Goal: Information Seeking & Learning: Learn about a topic

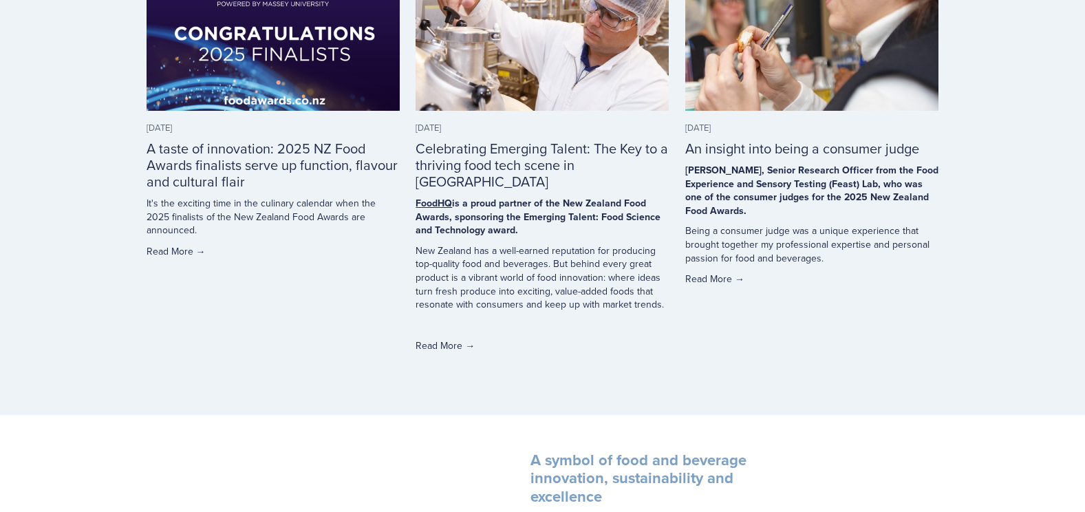
scroll to position [4060, 0]
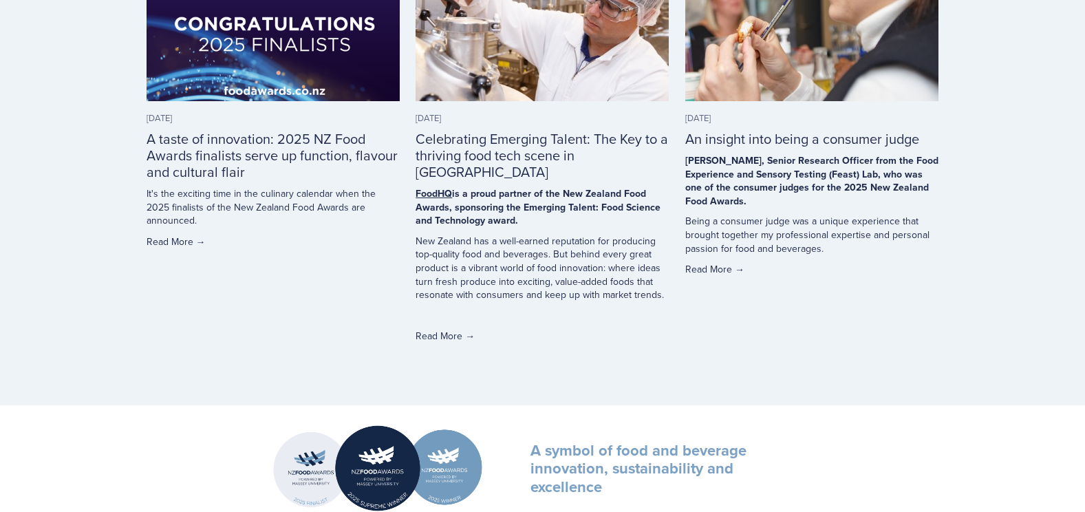
click at [260, 131] on link "A taste of innovation: 2025 NZ Food Awards finalists serve up function, flavour…" at bounding box center [272, 155] width 251 height 53
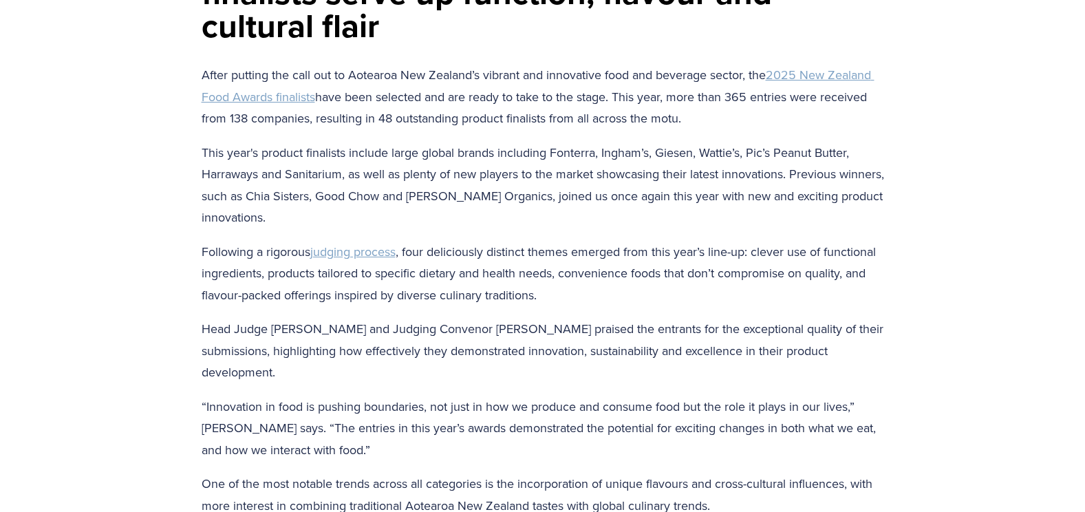
scroll to position [275, 0]
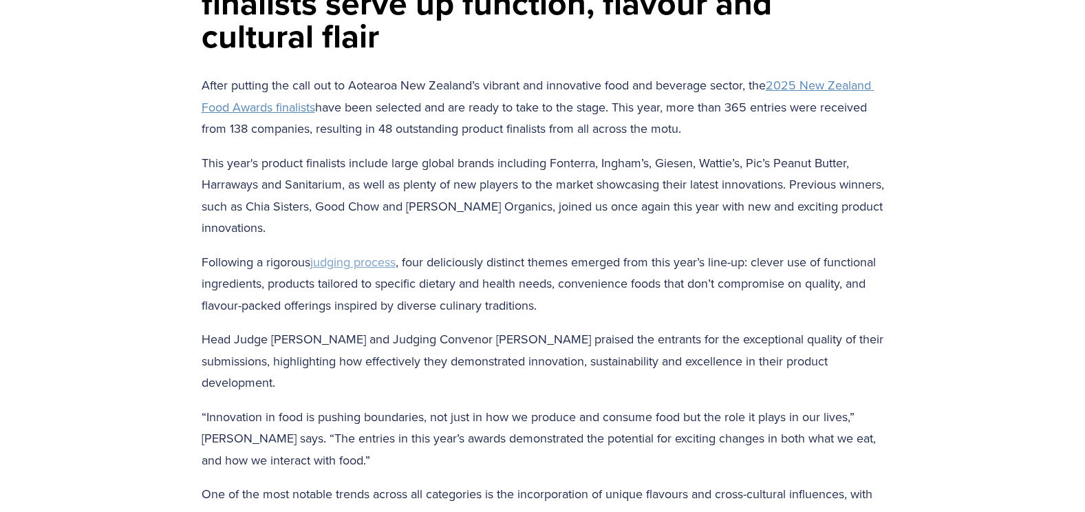
click at [837, 83] on span "2025 New Zealand Food Awards finalists" at bounding box center [538, 95] width 673 height 39
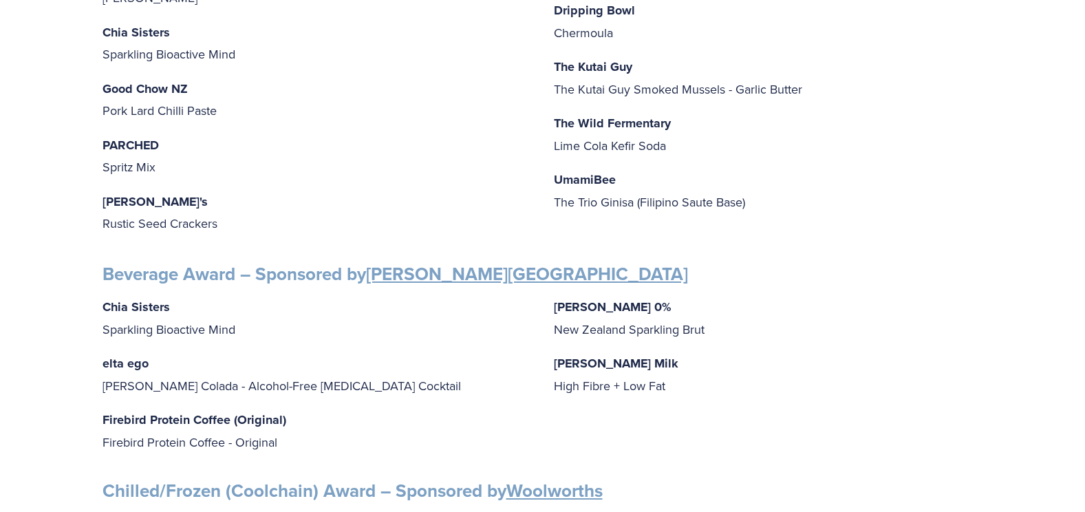
scroll to position [143, 0]
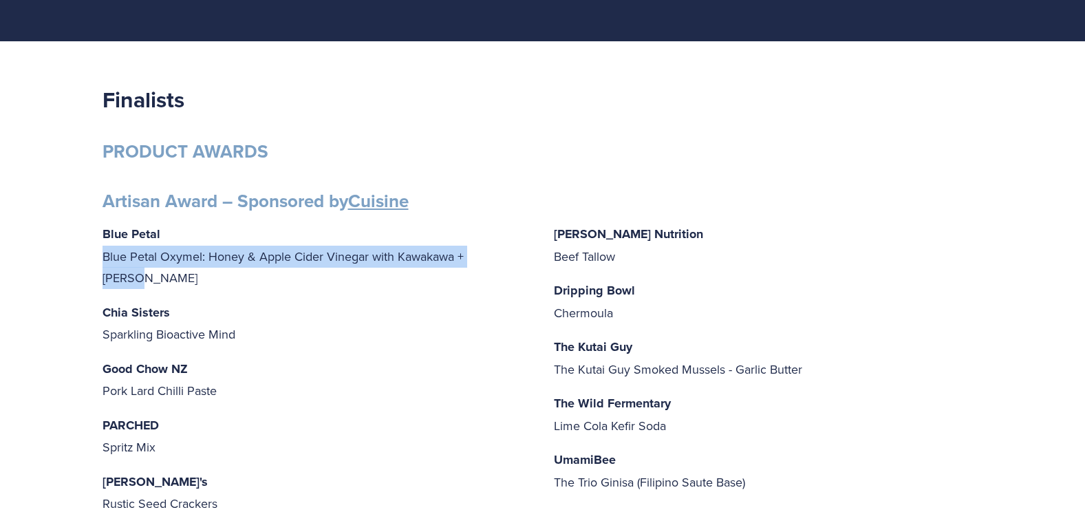
drag, startPoint x: 105, startPoint y: 257, endPoint x: 504, endPoint y: 266, distance: 398.5
click at [504, 266] on p "Blue Petal Blue Petal Oxymel: Honey & Apple Cider Vinegar with Kawakawa + Ginger" at bounding box center [317, 256] width 429 height 66
copy p "Blue Petal Oxymel: Honey & Apple Cider Vinegar with Kawakawa + [PERSON_NAME]"
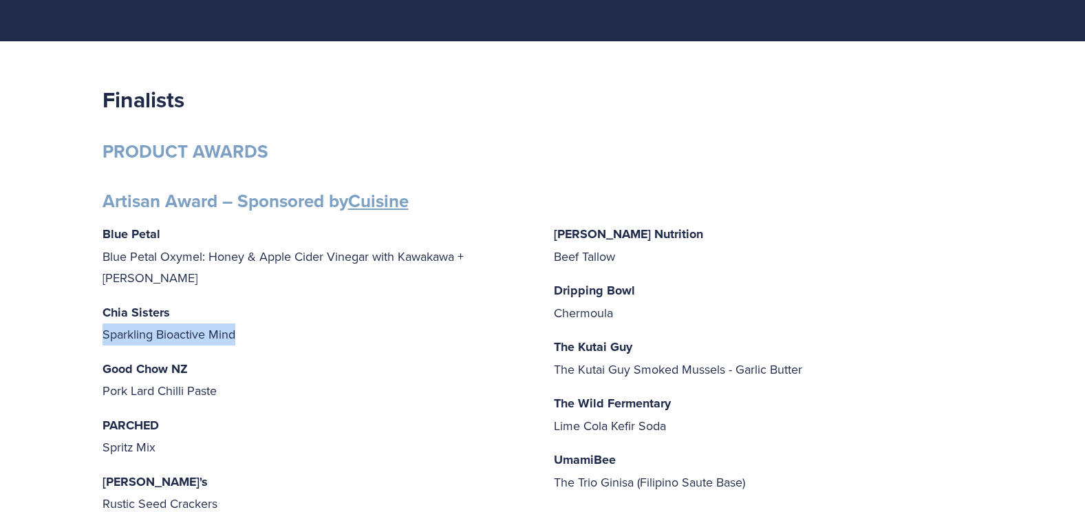
drag, startPoint x: 105, startPoint y: 312, endPoint x: 255, endPoint y: 303, distance: 150.3
click at [255, 303] on p "Chia Sisters Sparkling Bioactive Mind" at bounding box center [317, 323] width 429 height 44
copy p "Sparkling Bioactive Mind"
click at [103, 368] on p "Good Chow NZ Pork Lard Chilli Paste" at bounding box center [317, 380] width 429 height 44
click at [107, 368] on p "Good Chow NZ Pork Lard Chilli Paste" at bounding box center [317, 380] width 429 height 44
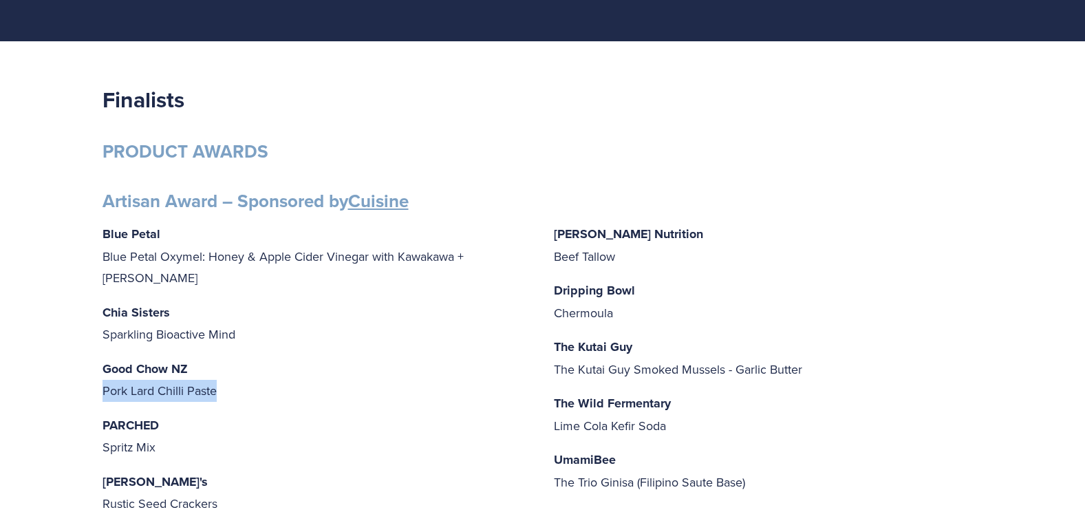
drag, startPoint x: 107, startPoint y: 368, endPoint x: 225, endPoint y: 369, distance: 118.4
click at [225, 369] on p "Good Chow NZ Pork Lard Chilli Paste" at bounding box center [317, 380] width 429 height 44
copy div "Pork Lard Chilli Paste"
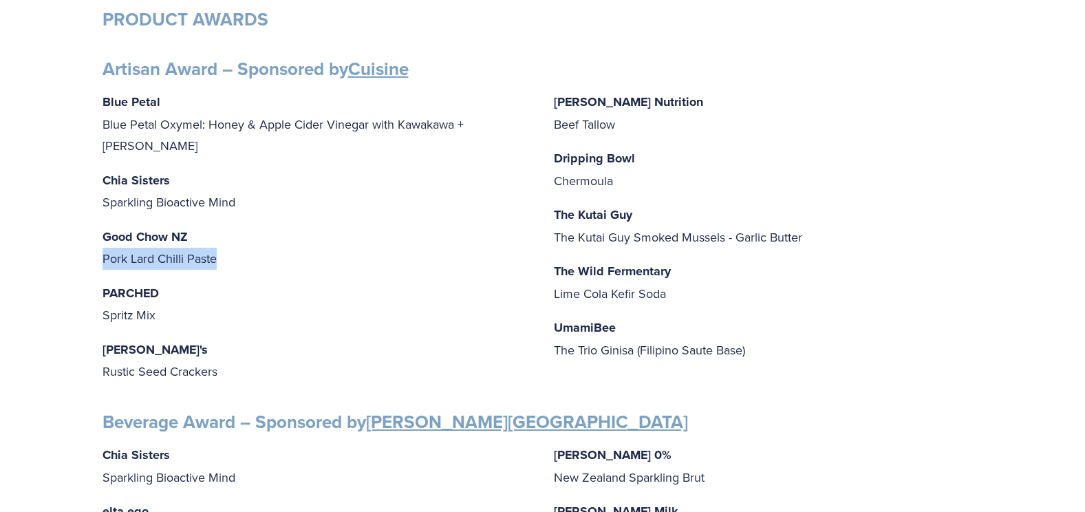
scroll to position [281, 0]
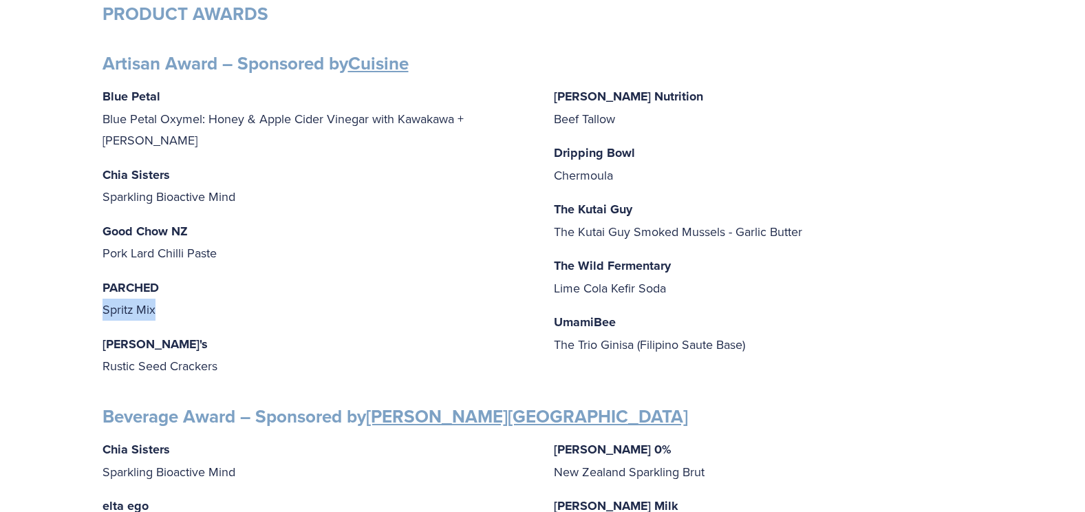
drag, startPoint x: 103, startPoint y: 290, endPoint x: 166, endPoint y: 289, distance: 62.6
click at [166, 289] on p "PARCHED Spritz Mix" at bounding box center [317, 299] width 429 height 44
copy p "Spritz Mix"
drag, startPoint x: 553, startPoint y: 122, endPoint x: 681, endPoint y: 118, distance: 127.4
click at [681, 118] on p "Mitchells Nutrition Beef Tallow" at bounding box center [768, 107] width 429 height 44
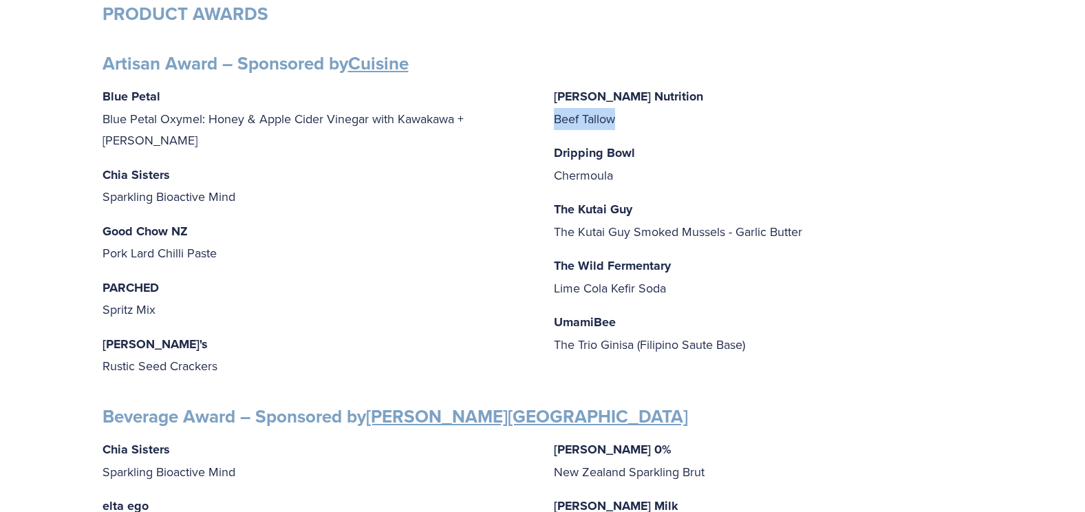
copy p "Beef Tallow"
drag, startPoint x: 555, startPoint y: 175, endPoint x: 624, endPoint y: 172, distance: 69.6
click at [624, 172] on p "Dripping Bowl Chermoula" at bounding box center [768, 164] width 429 height 44
copy p "Chermoula"
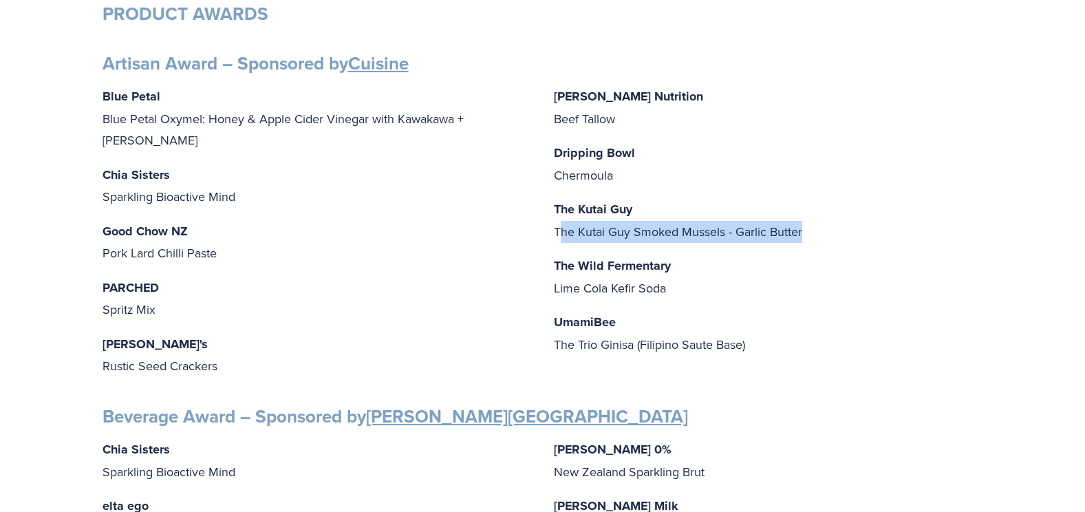
drag, startPoint x: 557, startPoint y: 229, endPoint x: 906, endPoint y: 226, distance: 348.2
click at [906, 226] on p "The Kutai Guy The Kutai Guy Smoked Mussels - Garlic Butter" at bounding box center [768, 220] width 429 height 44
click at [636, 233] on p "The Kutai Guy The Kutai Guy Smoked Mussels - Garlic Butter" at bounding box center [768, 220] width 429 height 44
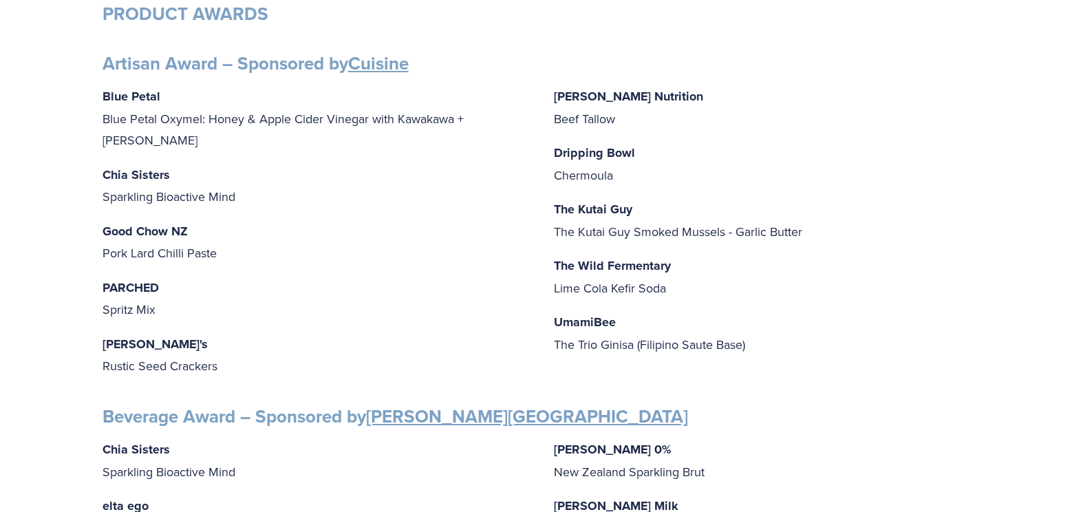
click at [553, 231] on div "Blue Petal Blue Petal Oxymel: Honey & Apple Cider Vinegar with Kawakawa + Ginge…" at bounding box center [543, 231] width 881 height 293
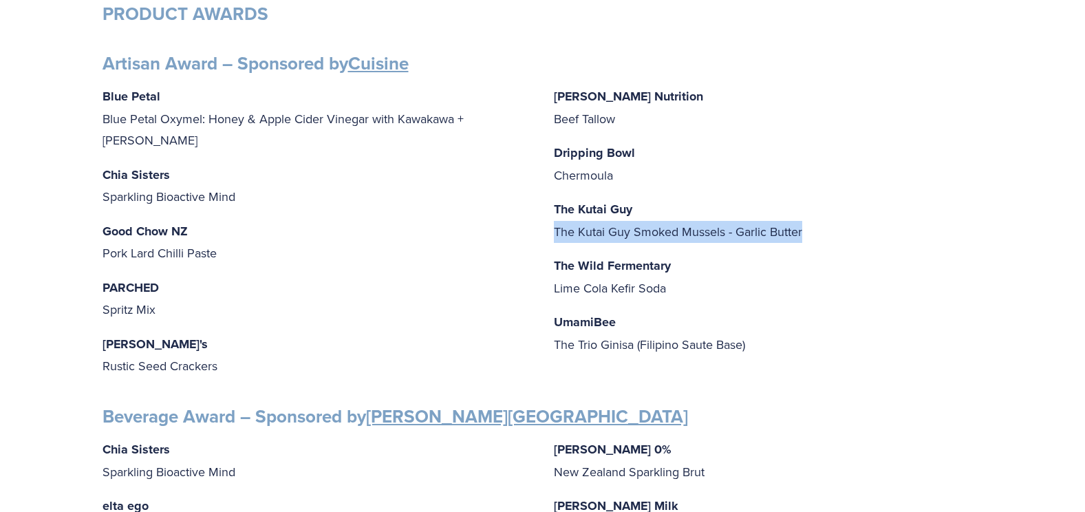
drag, startPoint x: 554, startPoint y: 229, endPoint x: 805, endPoint y: 237, distance: 251.3
click at [805, 237] on p "The Kutai Guy The Kutai Guy Smoked Mussels - Garlic Butter" at bounding box center [768, 220] width 429 height 44
copy p "The Kutai Guy Smoked Mussels - Garlic Butter"
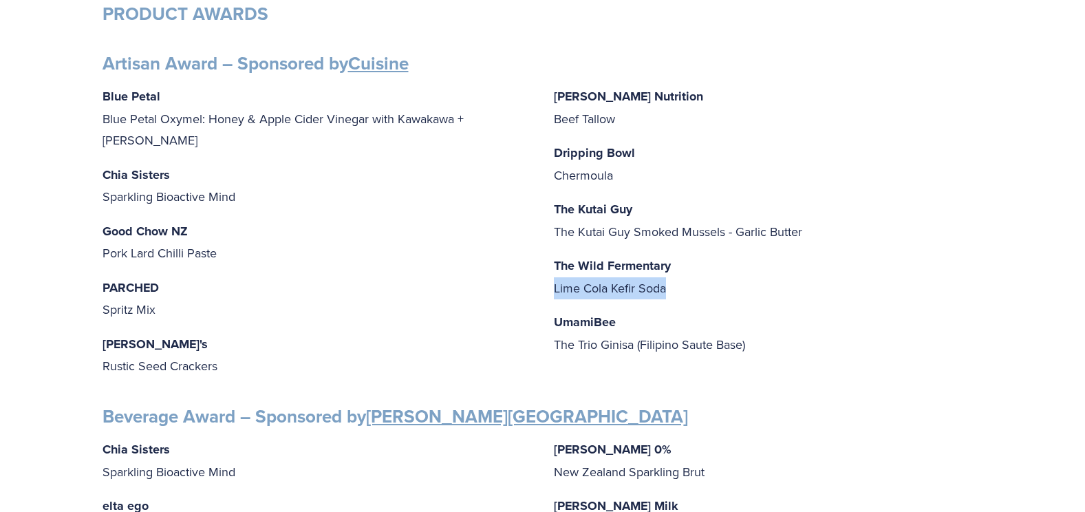
drag, startPoint x: 553, startPoint y: 289, endPoint x: 676, endPoint y: 288, distance: 123.2
click at [676, 288] on div "Blue Petal Blue Petal Oxymel: Honey & Apple Cider Vinegar with Kawakawa + Ginge…" at bounding box center [543, 231] width 881 height 293
copy p "Lime Cola Kefir Soda"
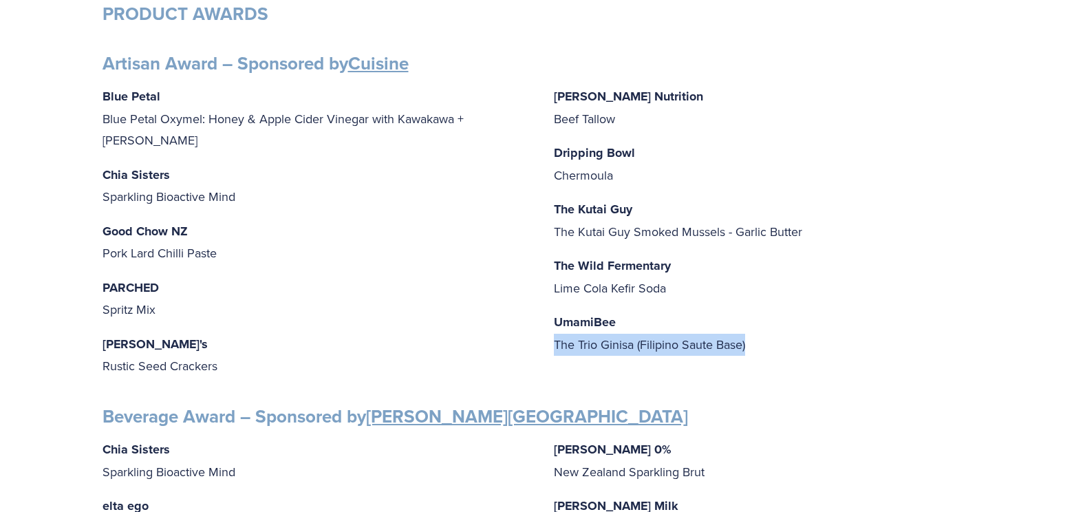
drag, startPoint x: 551, startPoint y: 346, endPoint x: 773, endPoint y: 348, distance: 221.6
click at [773, 348] on div "Blue Petal Blue Petal Oxymel: Honey & Apple Cider Vinegar with Kawakawa + Ginge…" at bounding box center [543, 231] width 881 height 293
copy p "The Trio Ginisa (Filipino Saute Base)"
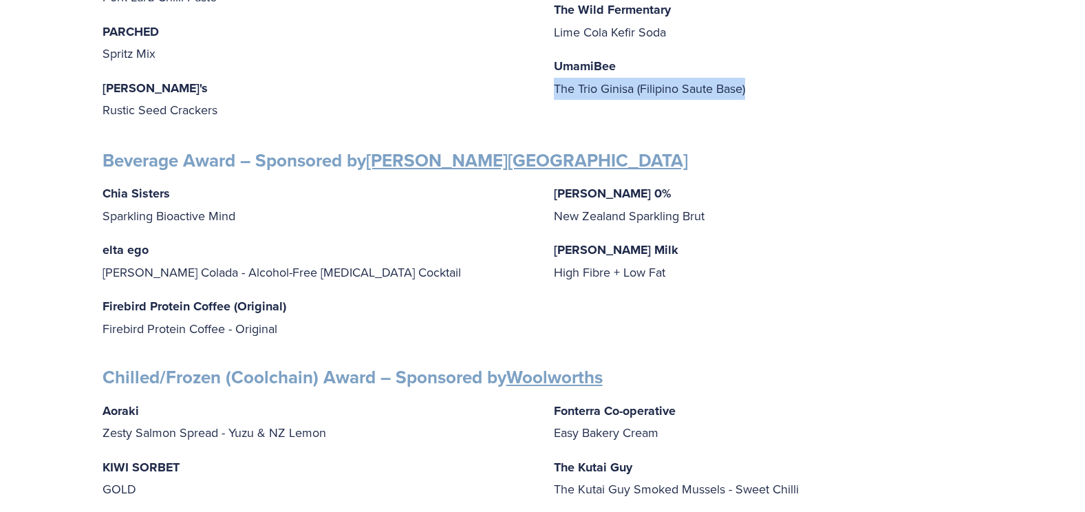
scroll to position [556, 0]
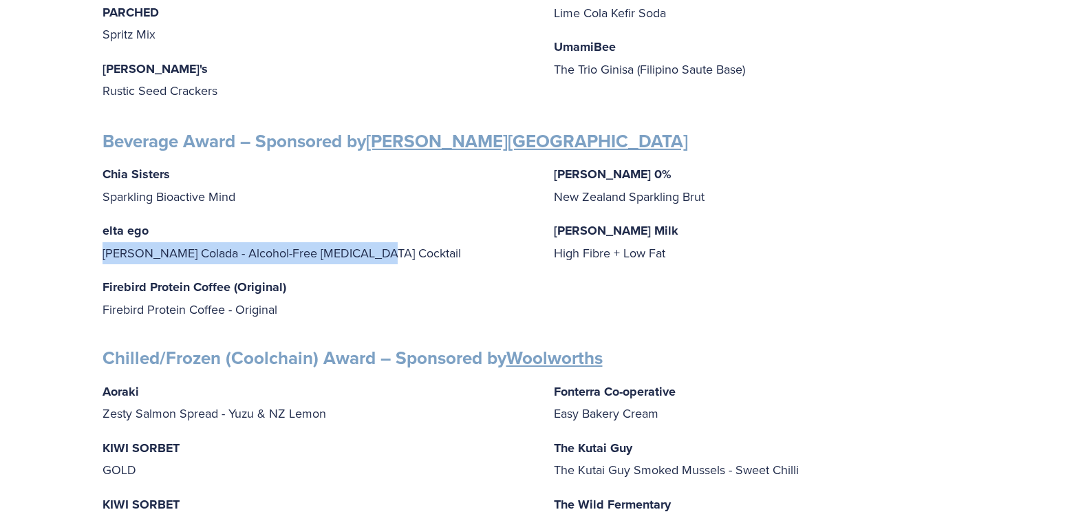
drag, startPoint x: 102, startPoint y: 242, endPoint x: 374, endPoint y: 241, distance: 272.5
click at [374, 241] on p "elta ego Pina Colada - Alcohol-Free Adaptogenic Cocktail" at bounding box center [317, 242] width 429 height 44
copy p "Pina Colada - Alcohol-Free Adaptogenic Cocktail"
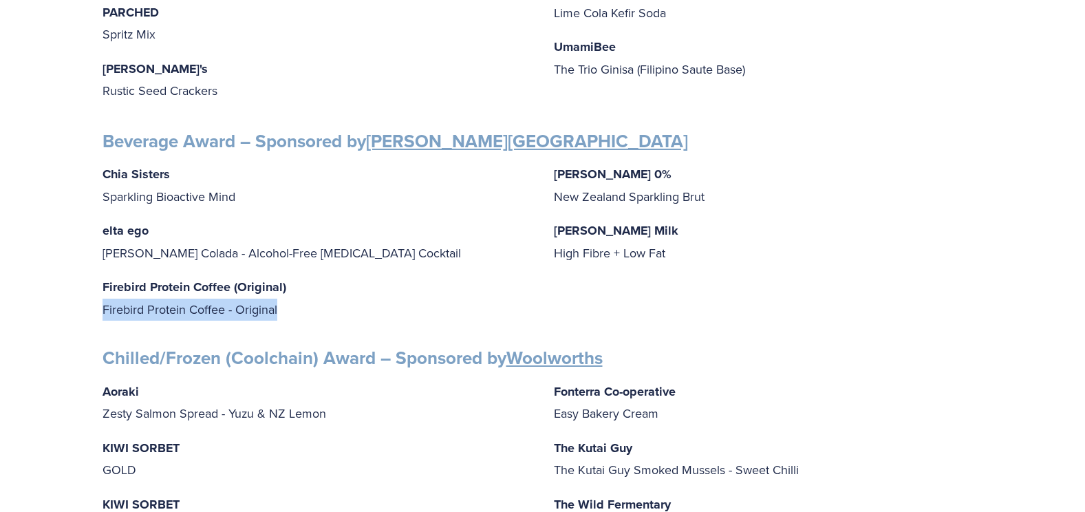
drag, startPoint x: 100, startPoint y: 300, endPoint x: 319, endPoint y: 294, distance: 218.2
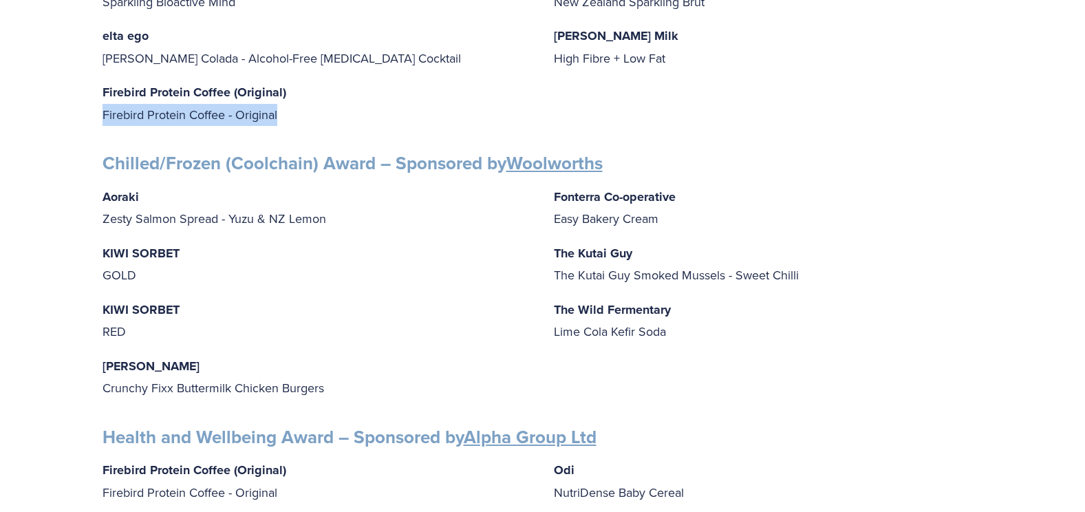
scroll to position [762, 0]
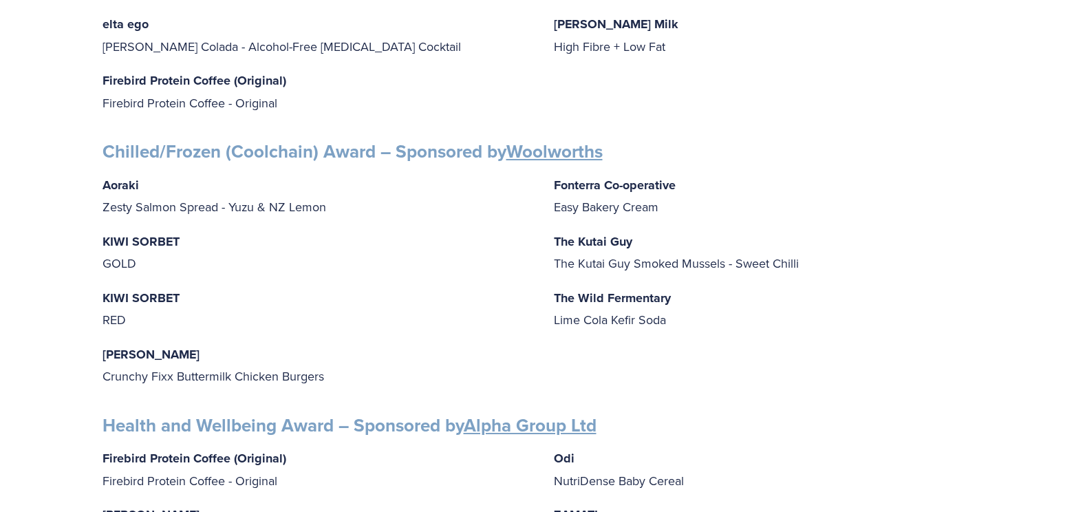
click at [98, 194] on div "Finalists PRODUCT AWARDS Artisan Award – Sponsored by Cuisine Blue Petal Blue P…" at bounding box center [543, 506] width 904 height 2080
drag, startPoint x: 103, startPoint y: 195, endPoint x: 332, endPoint y: 202, distance: 228.6
click at [332, 202] on p "Aoraki Zesty Salmon Spread - Yuzu & NZ Lemon" at bounding box center [317, 196] width 429 height 44
click at [103, 233] on strong "KIWI SORBET" at bounding box center [141, 242] width 77 height 18
click at [552, 198] on div "Aoraki Zesty Salmon Spread - Yuzu & NZ Lemon KIWI SORBET GOLD KIWI SORBET RED I…" at bounding box center [543, 280] width 881 height 213
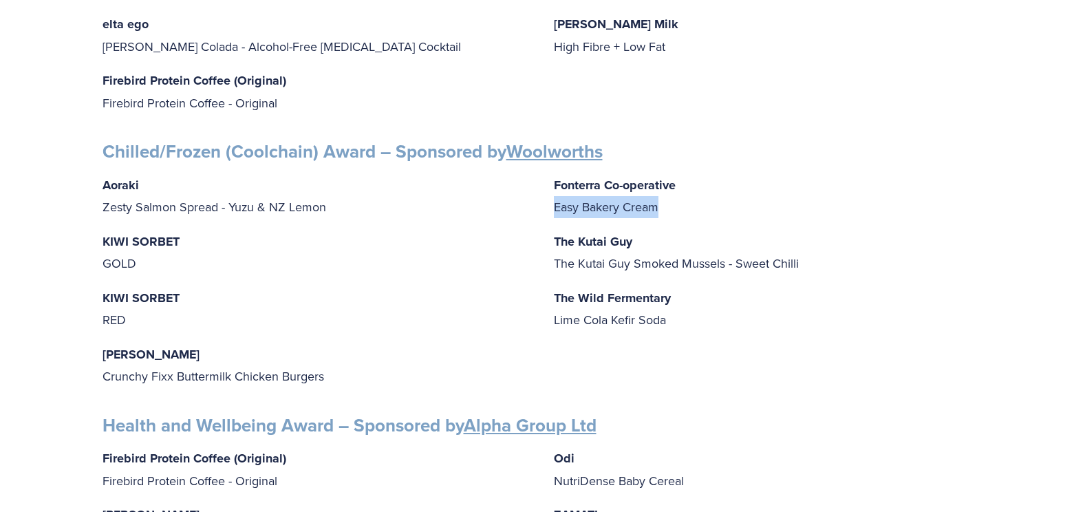
drag, startPoint x: 555, startPoint y: 197, endPoint x: 706, endPoint y: 195, distance: 150.7
click at [706, 195] on p "Fonterra Co-operative Easy Bakery Cream" at bounding box center [768, 196] width 429 height 44
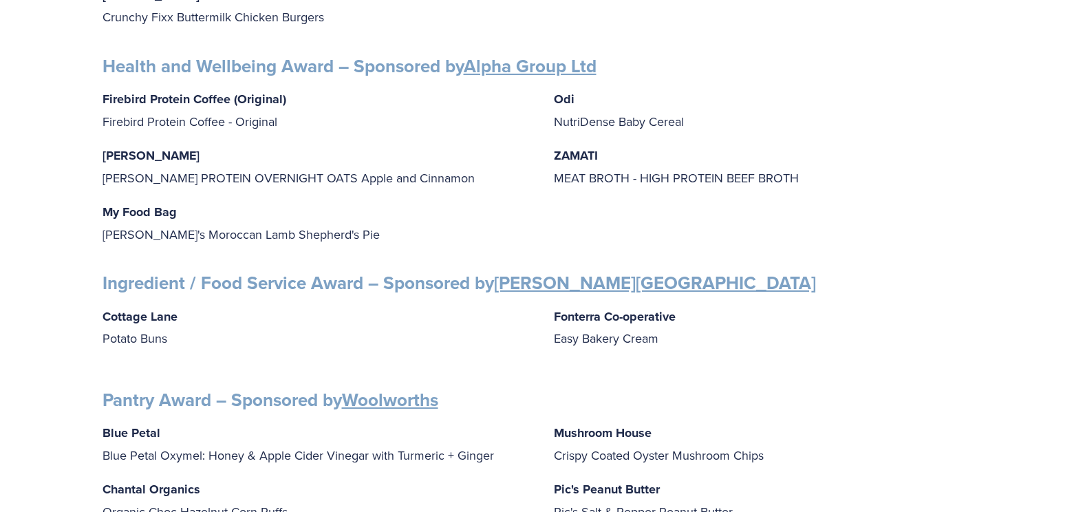
scroll to position [1107, 0]
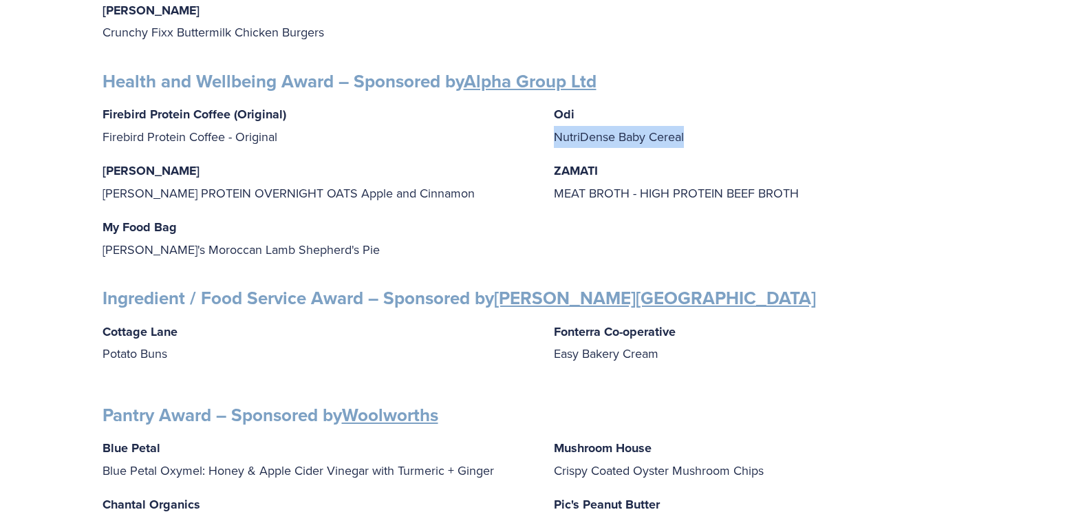
drag, startPoint x: 553, startPoint y: 125, endPoint x: 709, endPoint y: 121, distance: 156.2
click at [709, 121] on p "Odi NutriDense Baby Cereal" at bounding box center [768, 125] width 429 height 44
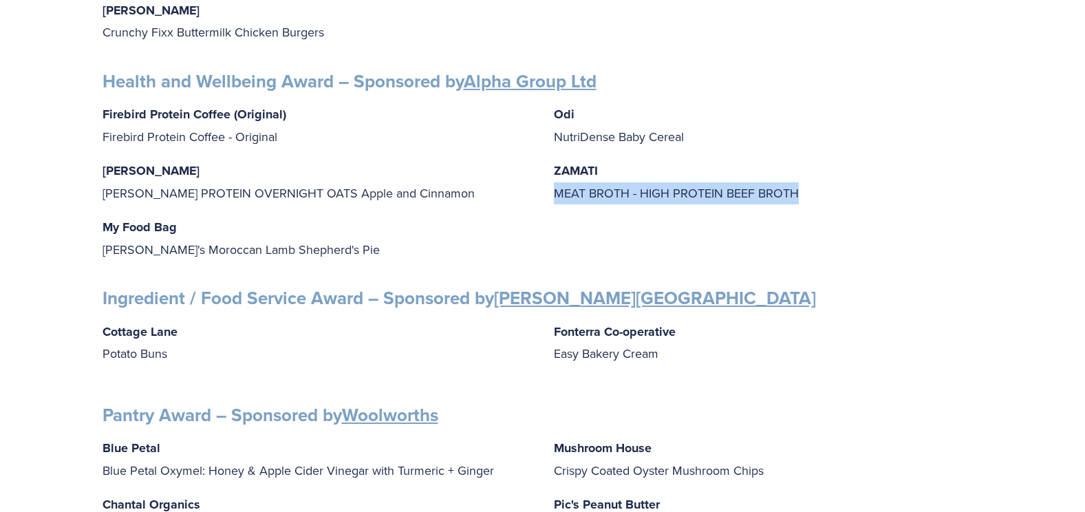
drag, startPoint x: 555, startPoint y: 181, endPoint x: 853, endPoint y: 175, distance: 297.3
click at [853, 175] on p "ZAMATI MEAT BROTH - HIGH PROTEIN BEEF BROTH" at bounding box center [768, 182] width 429 height 44
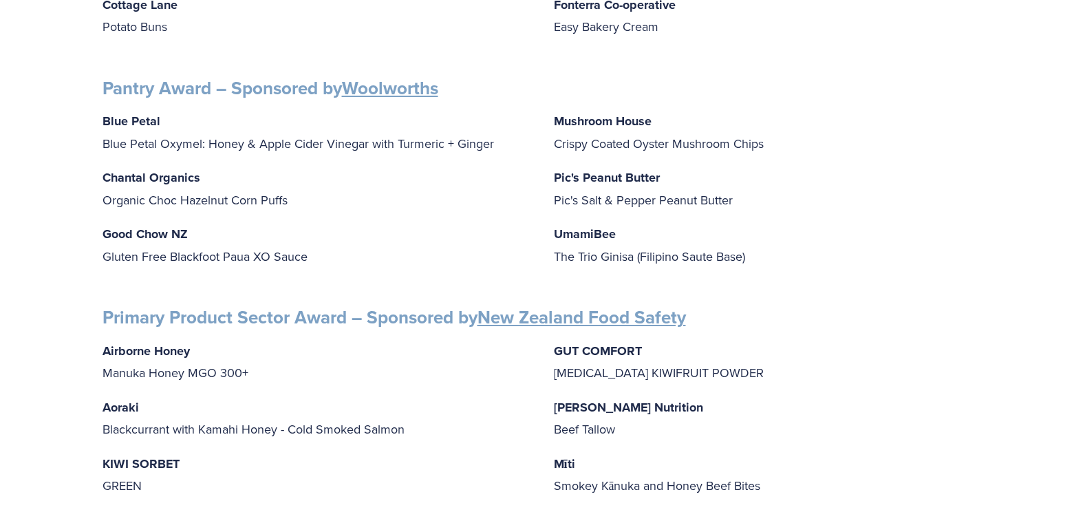
scroll to position [1451, 0]
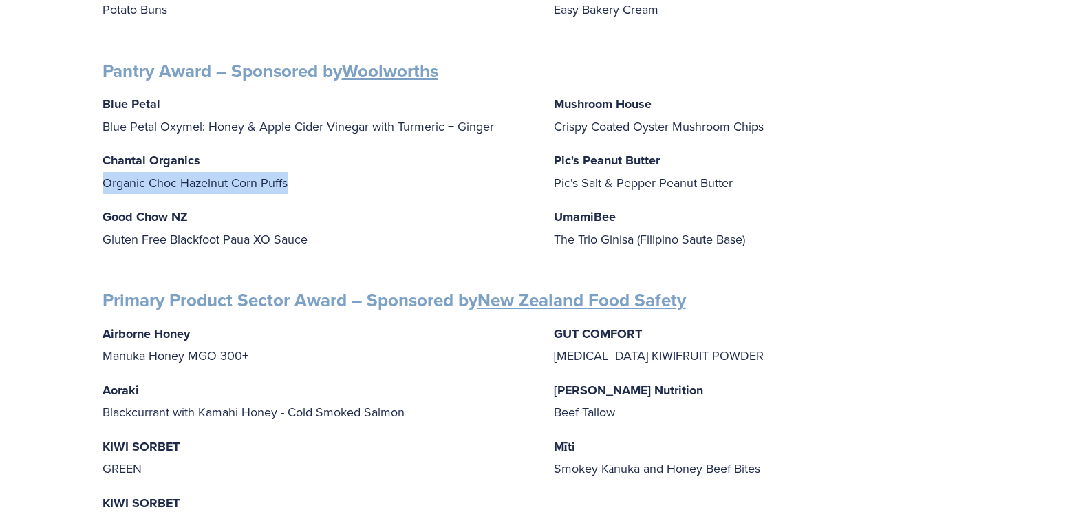
drag, startPoint x: 104, startPoint y: 171, endPoint x: 307, endPoint y: 166, distance: 203.1
click at [307, 166] on p "Chantal Organics Organic Choc Hazelnut Corn Puffs" at bounding box center [317, 171] width 429 height 44
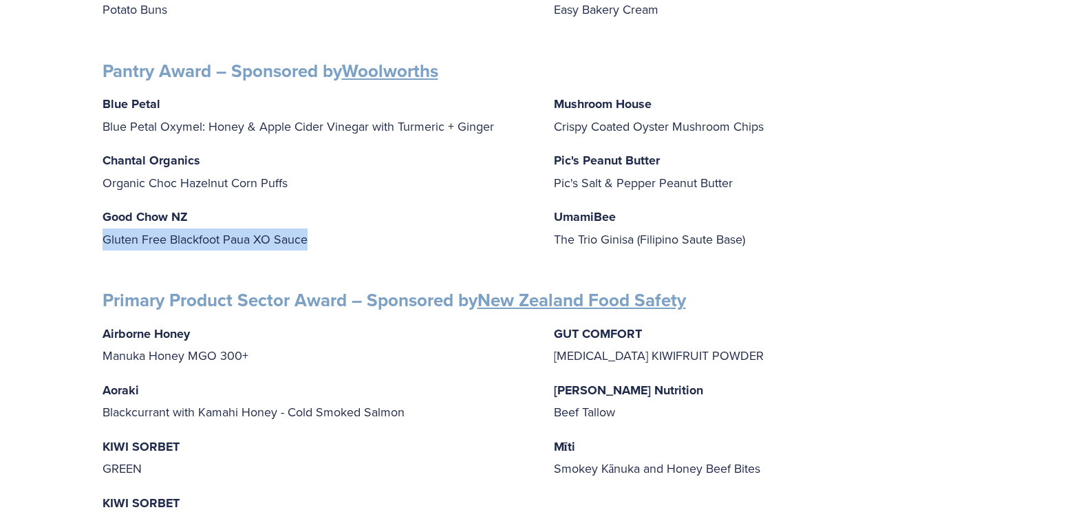
drag, startPoint x: 103, startPoint y: 225, endPoint x: 323, endPoint y: 231, distance: 219.6
click at [323, 231] on p "Good Chow NZ Gluten Free Blackfoot Paua XO Sauce" at bounding box center [317, 228] width 429 height 44
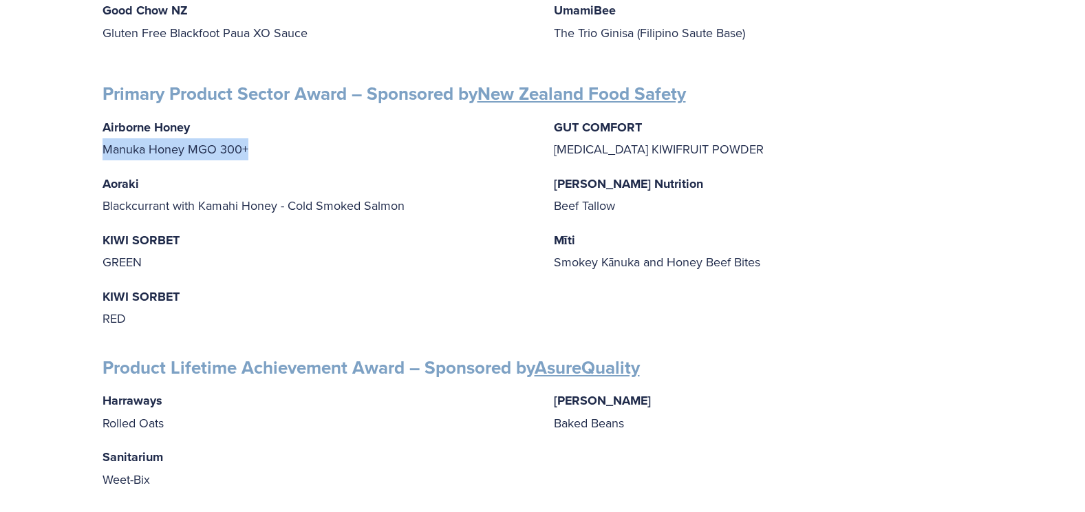
drag, startPoint x: 105, startPoint y: 138, endPoint x: 271, endPoint y: 132, distance: 166.6
click at [271, 132] on p "Airborne Honey Manuka Honey MGO 300+" at bounding box center [317, 138] width 429 height 44
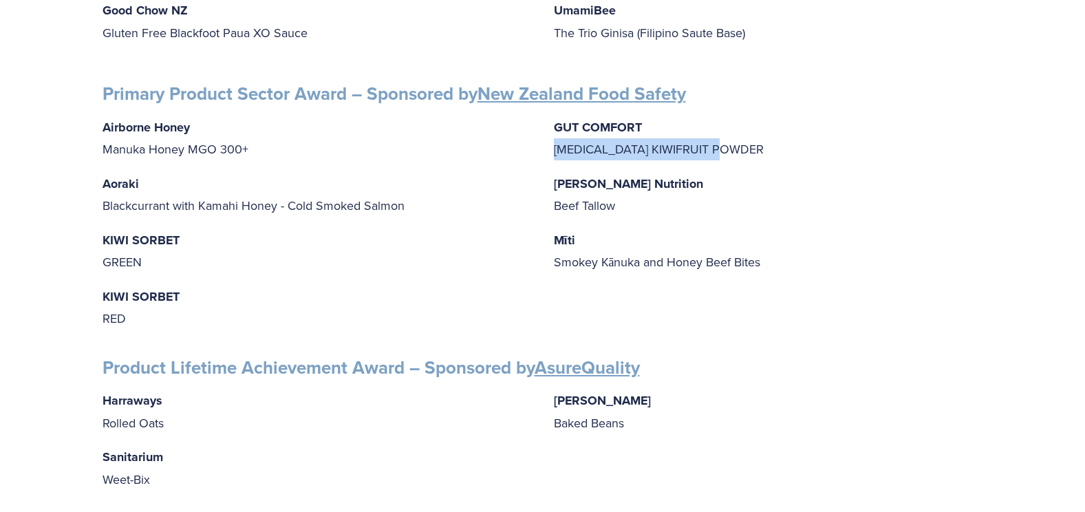
drag, startPoint x: 553, startPoint y: 136, endPoint x: 820, endPoint y: 128, distance: 267.1
click at [820, 128] on div "Airborne Honey Manuka Honey MGO 300+ Aoraki Blackcurrant with Kamahi Honey - Co…" at bounding box center [543, 222] width 881 height 213
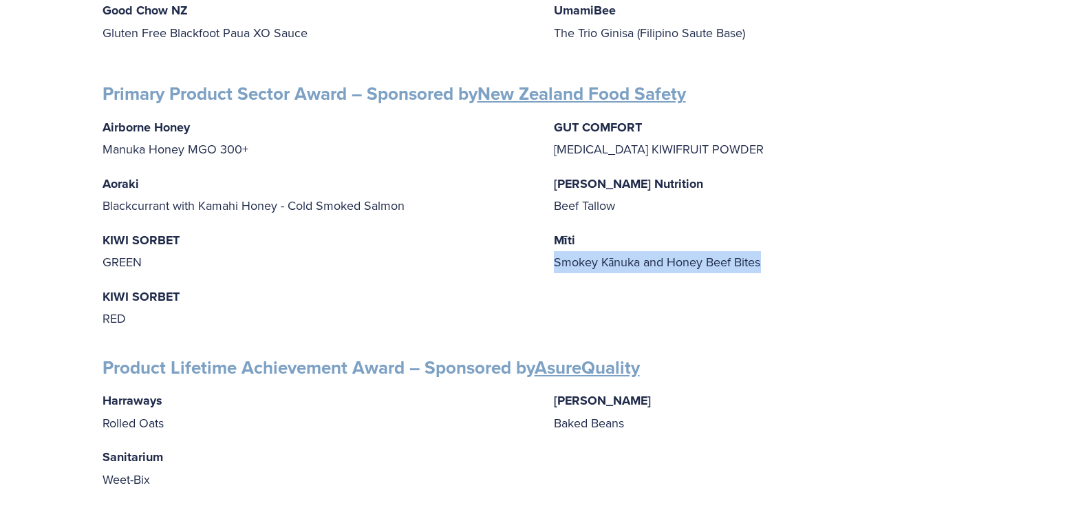
drag, startPoint x: 553, startPoint y: 250, endPoint x: 767, endPoint y: 249, distance: 213.3
click at [767, 249] on p "Mīti Smokey Kānuka and Honey Beef Bites" at bounding box center [768, 251] width 429 height 44
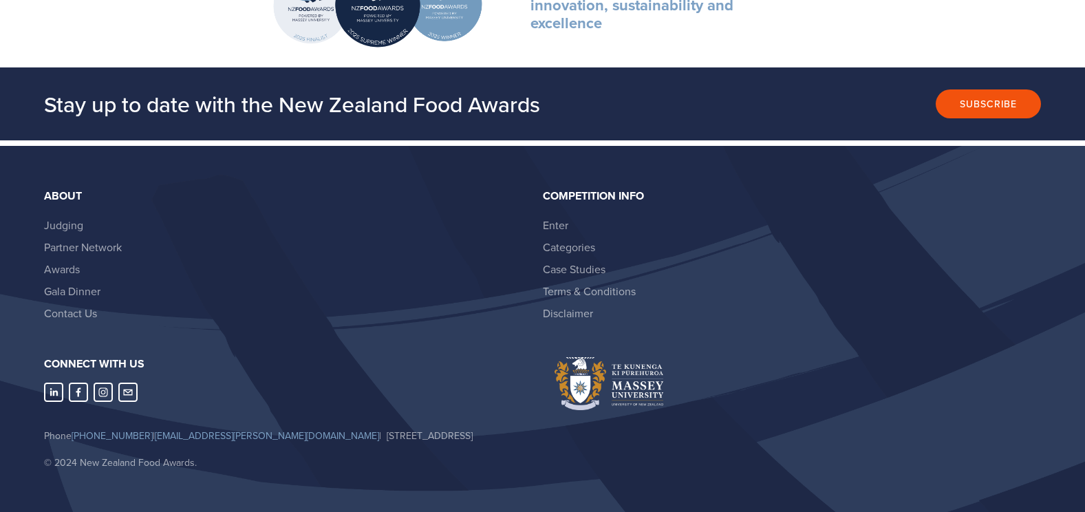
scroll to position [2345, 0]
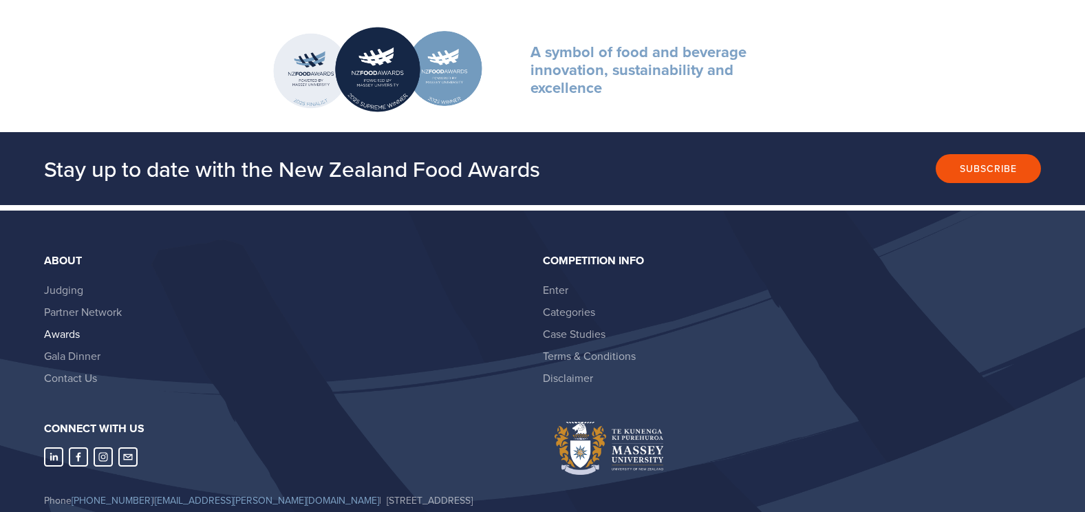
click at [58, 326] on link "Awards" at bounding box center [62, 333] width 36 height 15
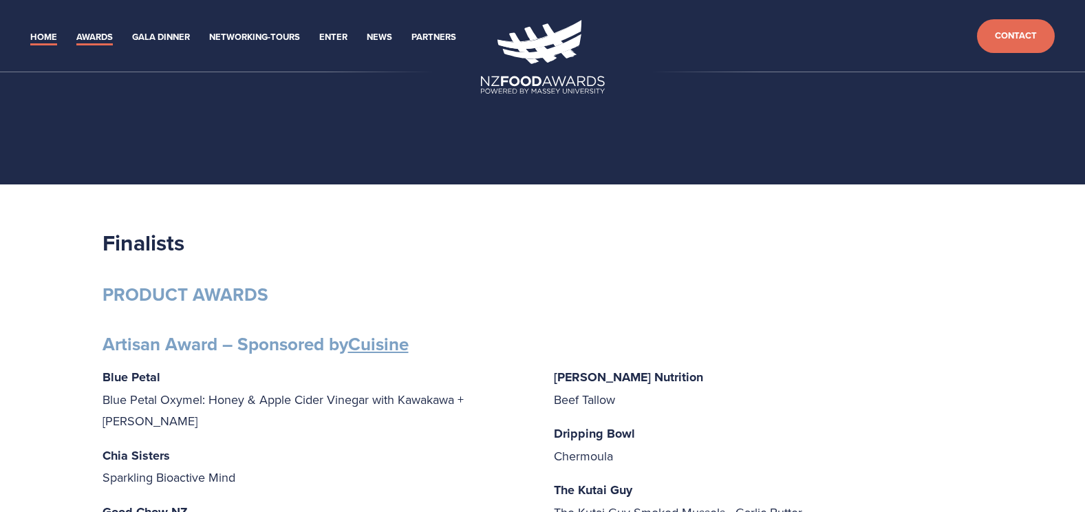
click at [47, 36] on link "Home" at bounding box center [43, 38] width 27 height 16
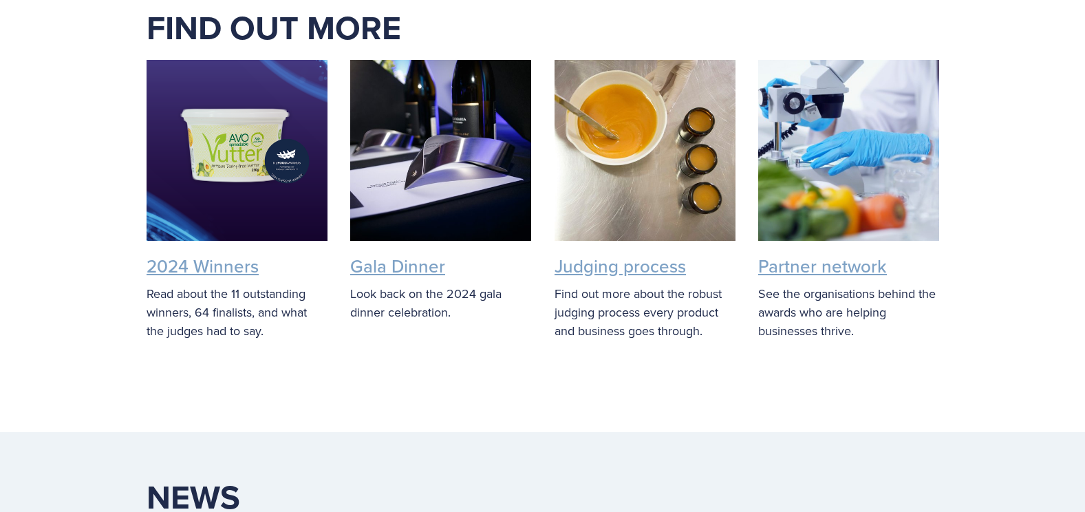
scroll to position [3441, 0]
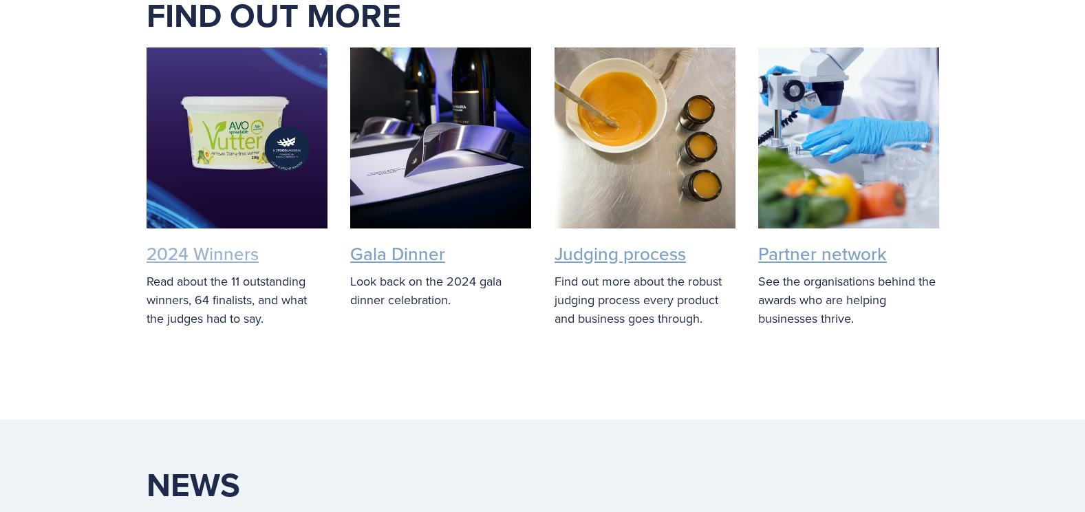
click at [186, 241] on link "2024 Winners" at bounding box center [203, 253] width 112 height 25
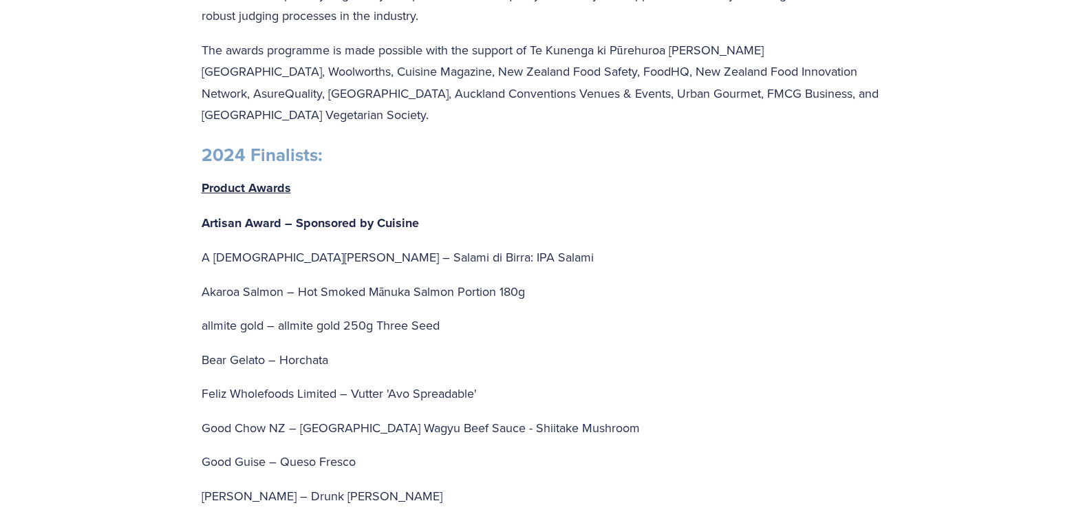
scroll to position [2340, 0]
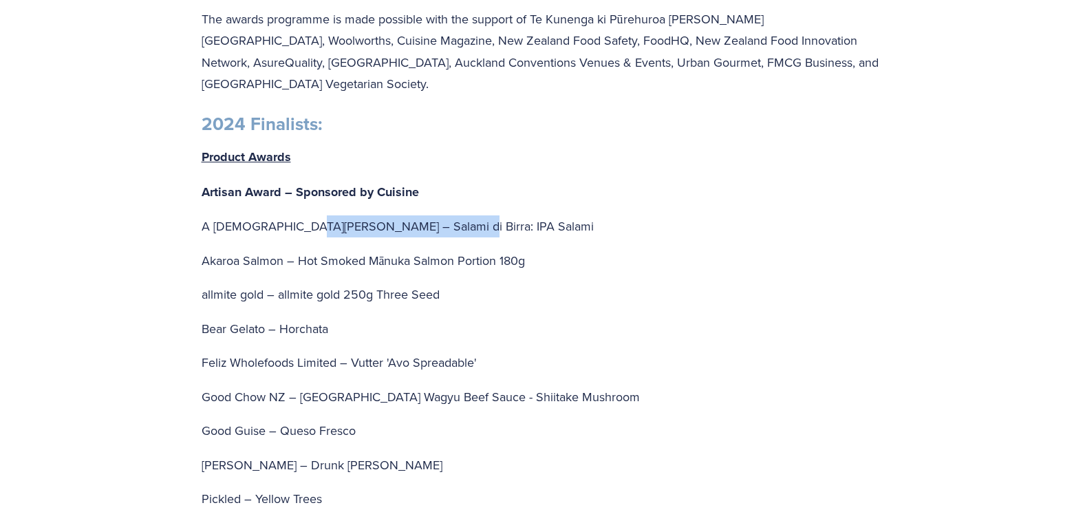
drag, startPoint x: 298, startPoint y: 184, endPoint x: 458, endPoint y: 182, distance: 160.3
click at [458, 215] on p "A [DEMOGRAPHIC_DATA][PERSON_NAME] – Salami di Birra: IPA Salami" at bounding box center [543, 226] width 683 height 22
copy p "Salami di Birra: IPA Salami"
click at [279, 318] on p "Bear Gelato – Horchata" at bounding box center [543, 329] width 683 height 22
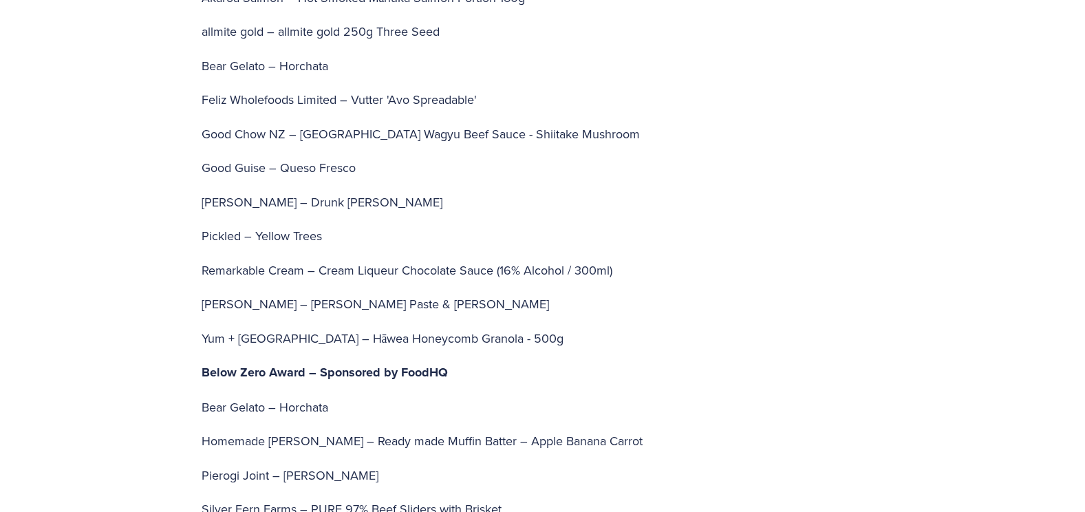
scroll to position [2615, 0]
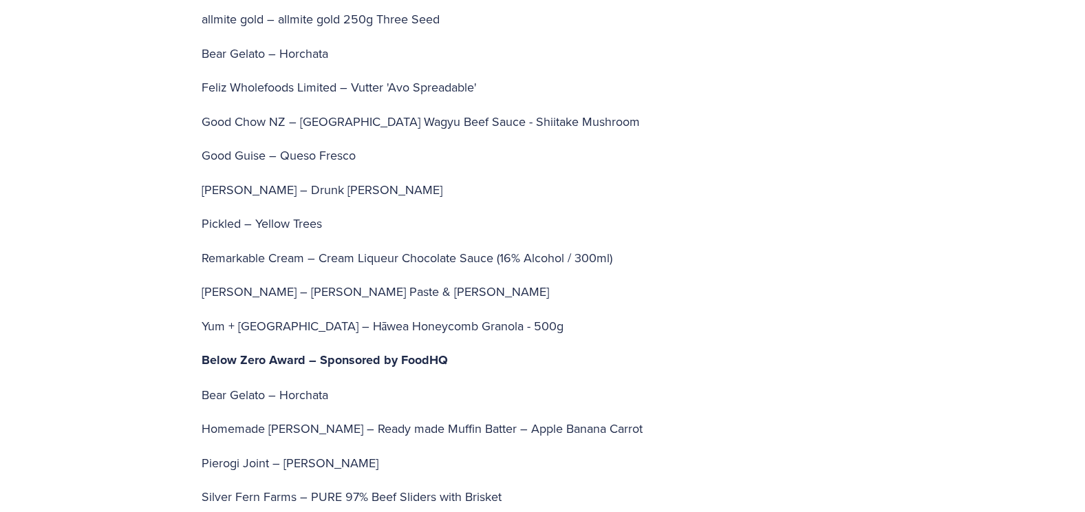
click at [320, 247] on p "Remarkable Cream – Cream Liqueur Chocolate Sauce (16% Alcohol / 300ml)" at bounding box center [543, 258] width 683 height 22
drag, startPoint x: 320, startPoint y: 213, endPoint x: 497, endPoint y: 215, distance: 176.9
click at [497, 247] on p "Remarkable Cream – Cream Liqueur Chocolate Sauce (16% Alcohol / 300ml)" at bounding box center [543, 258] width 683 height 22
copy p "Cream Liqueur Chocolate Sauce"
drag, startPoint x: 359, startPoint y: 285, endPoint x: 558, endPoint y: 279, distance: 199.6
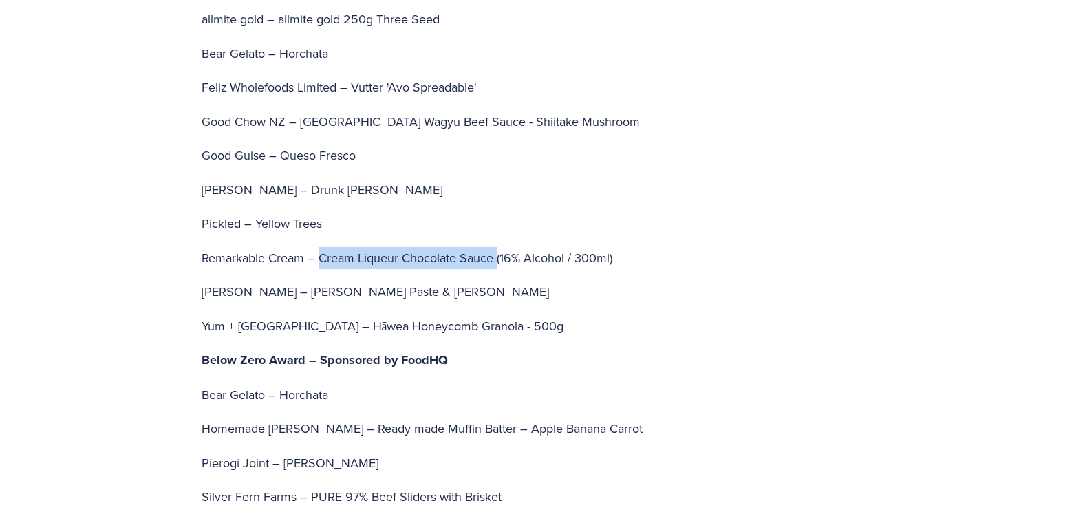
click at [558, 315] on p "Yum + [GEOGRAPHIC_DATA] – Hāwea Honeycomb Granola - 500g" at bounding box center [543, 326] width 683 height 22
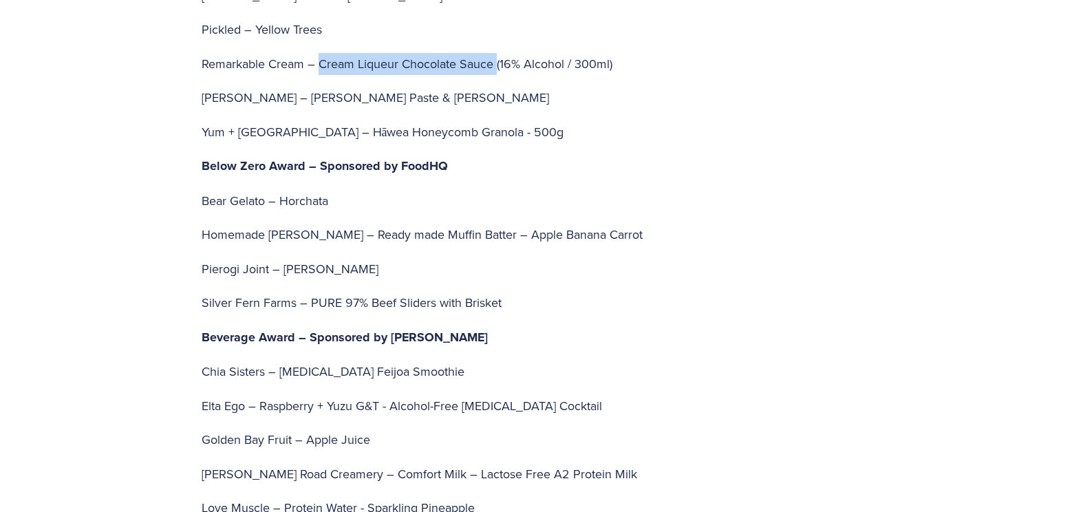
scroll to position [2821, 0]
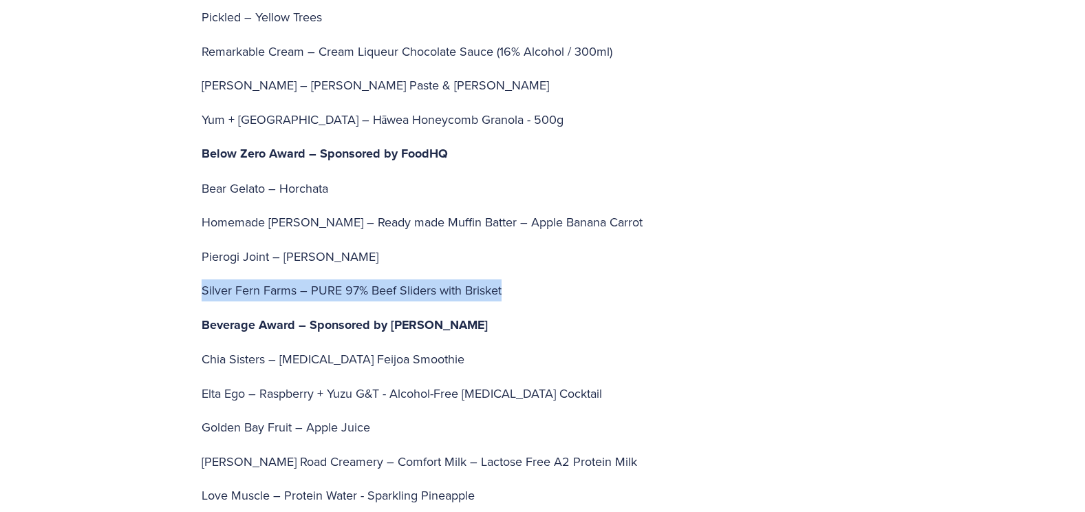
drag, startPoint x: 204, startPoint y: 248, endPoint x: 595, endPoint y: 248, distance: 390.2
click at [595, 279] on p "Silver Fern Farms – PURE 97% Beef Sliders with Brisket" at bounding box center [543, 290] width 683 height 22
copy p "Silver Fern Farms – PURE 97% Beef Sliders with Brisket"
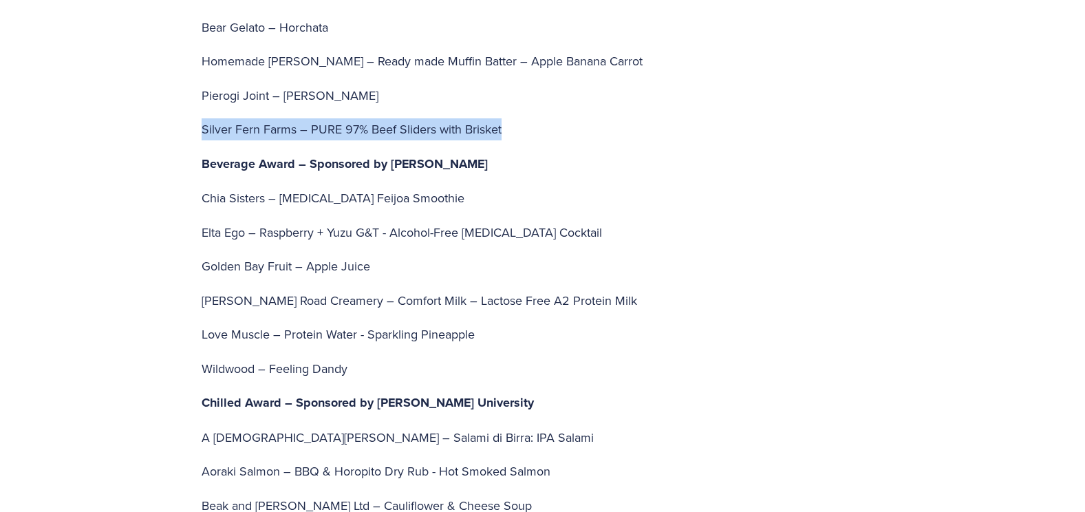
scroll to position [3028, 0]
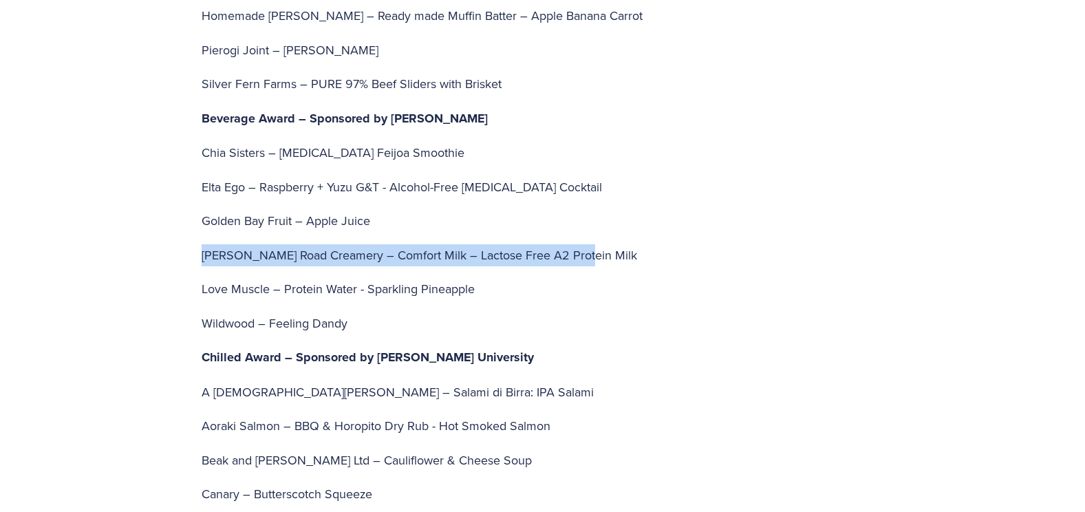
drag, startPoint x: 202, startPoint y: 209, endPoint x: 591, endPoint y: 197, distance: 389.6
copy p "[PERSON_NAME] Road Creamery – Comfort Milk – Lactose Free A2 Protein Milk"
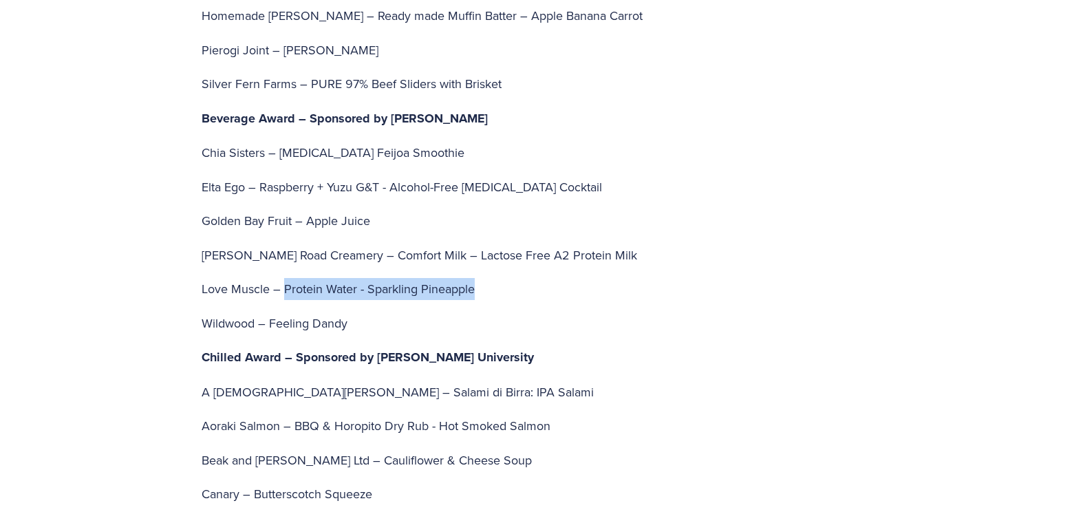
drag, startPoint x: 285, startPoint y: 246, endPoint x: 612, endPoint y: 248, distance: 327.6
click at [612, 278] on p "Love Muscle – Protein Water - Sparkling Pineapple" at bounding box center [543, 289] width 683 height 22
copy p "Protein Water - Sparkling Pineapple"
drag, startPoint x: 201, startPoint y: 248, endPoint x: 529, endPoint y: 263, distance: 328.6
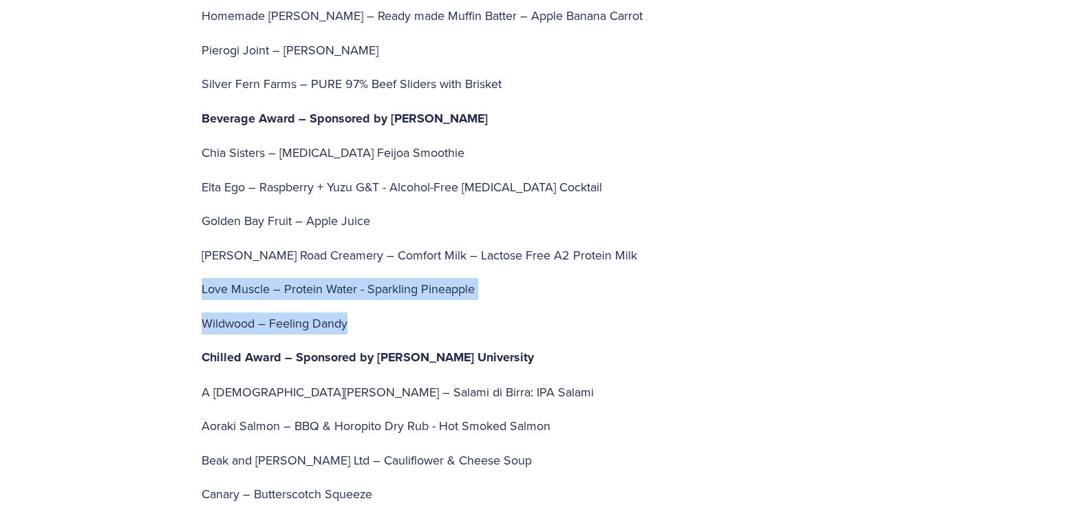
drag, startPoint x: 529, startPoint y: 263, endPoint x: 535, endPoint y: 259, distance: 7.1
click at [524, 278] on p "Love Muscle – Protein Water - Sparkling Pineapple" at bounding box center [543, 289] width 683 height 22
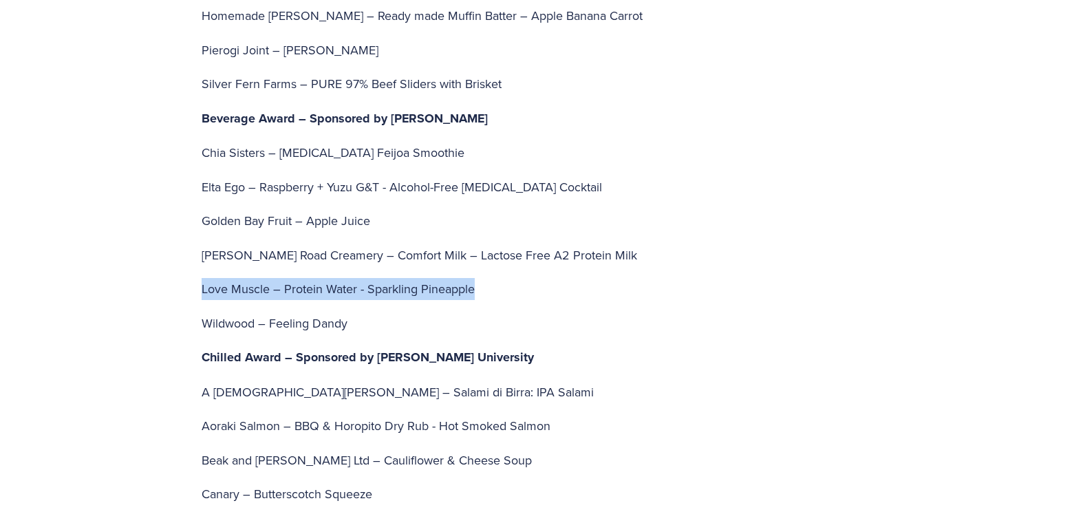
drag, startPoint x: 204, startPoint y: 244, endPoint x: 484, endPoint y: 247, distance: 280.1
click at [484, 278] on p "Love Muscle – Protein Water - Sparkling Pineapple" at bounding box center [543, 289] width 683 height 22
copy p "Love Muscle – Protein Water - Sparkling Pineapple"
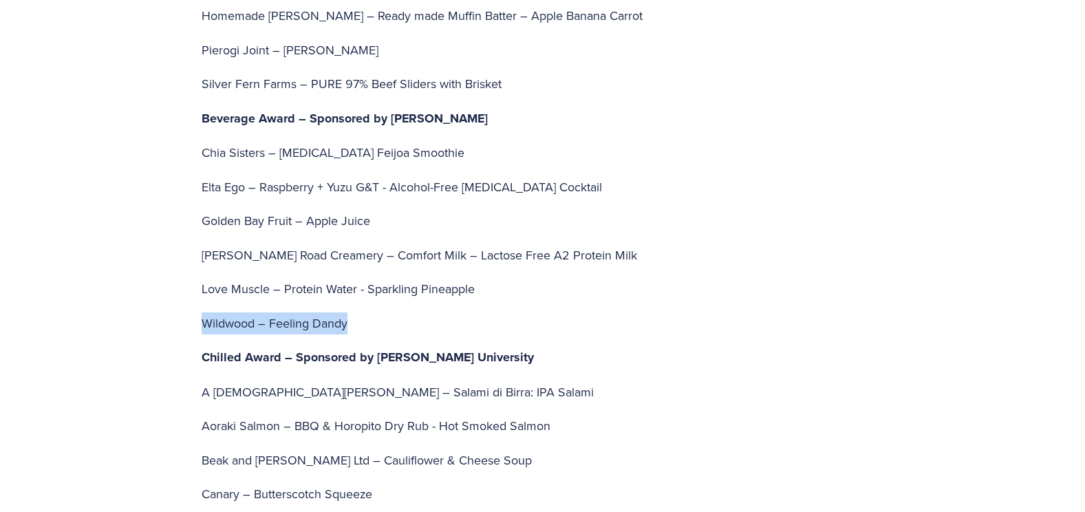
drag, startPoint x: 204, startPoint y: 281, endPoint x: 352, endPoint y: 278, distance: 148.7
click at [352, 312] on p "Wildwood – Feeling Dandy" at bounding box center [543, 323] width 683 height 22
copy p "Wildwood – Feeling Dandy"
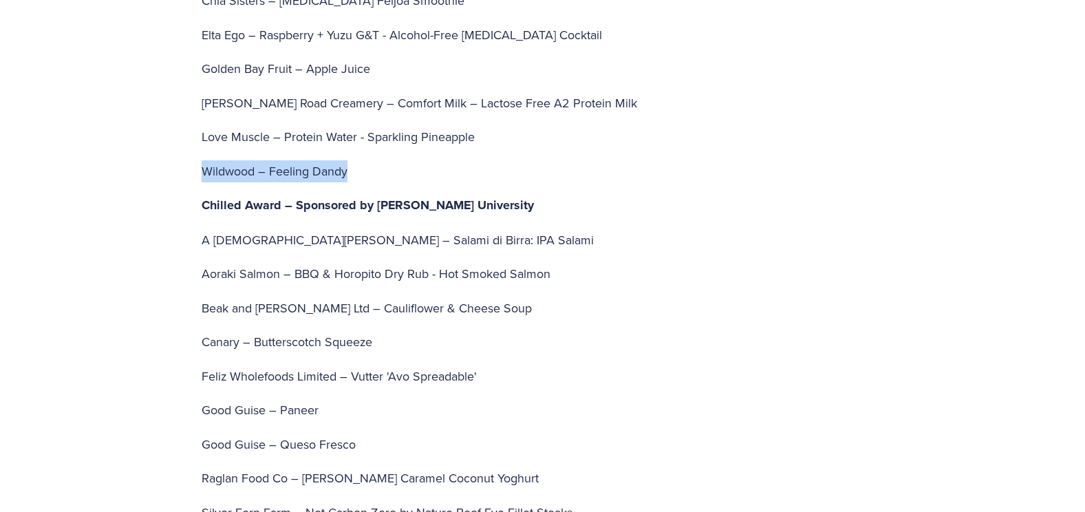
scroll to position [3234, 0]
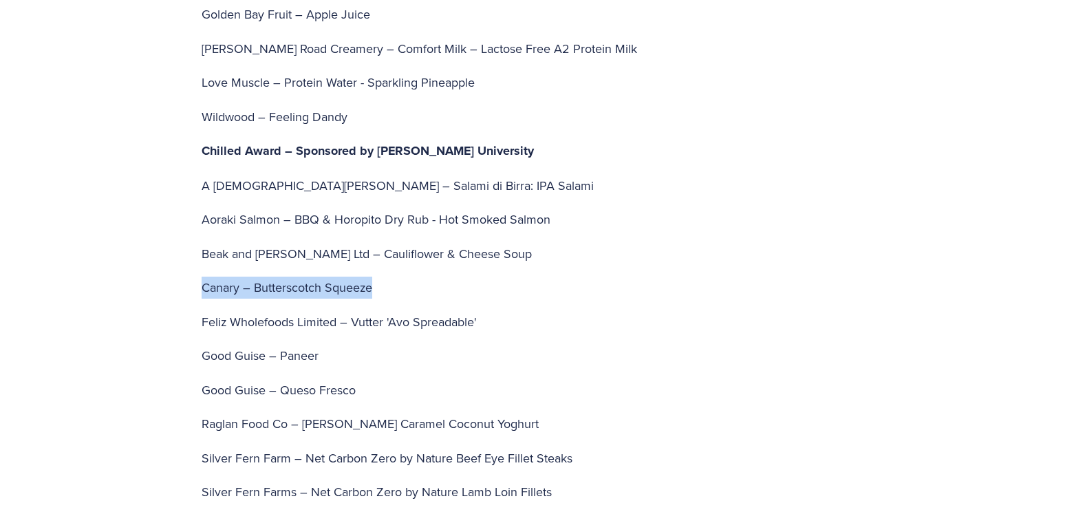
drag, startPoint x: 202, startPoint y: 244, endPoint x: 407, endPoint y: 239, distance: 204.4
click at [407, 277] on p "Canary – Butterscotch Squeeze" at bounding box center [543, 288] width 683 height 22
copy p "Canary – Butterscotch Squeeze"
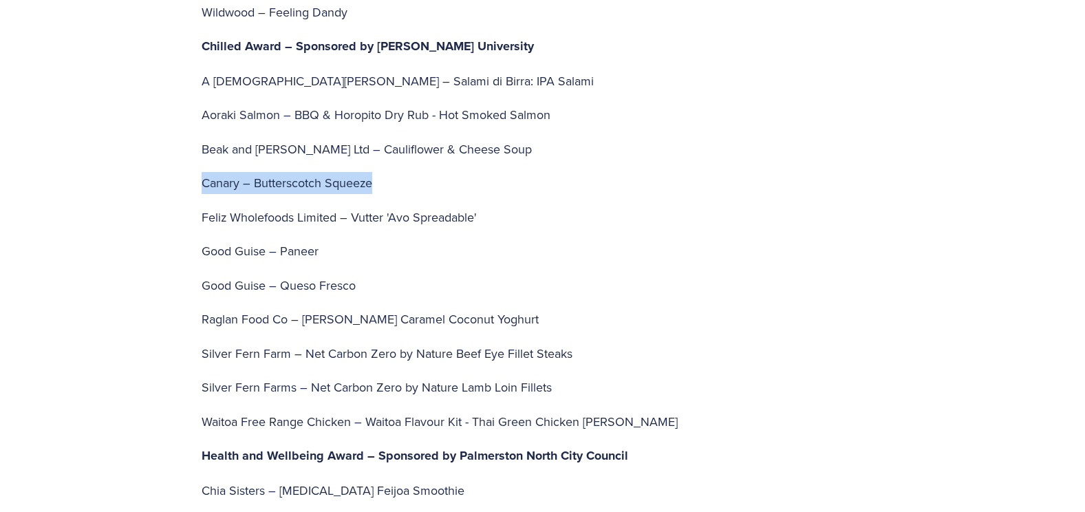
scroll to position [3372, 0]
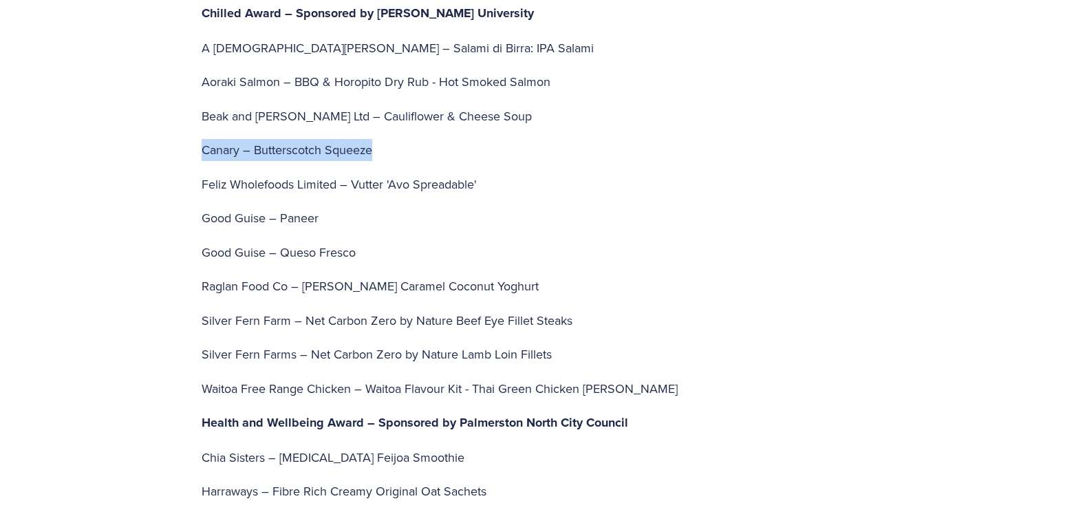
drag, startPoint x: 204, startPoint y: 244, endPoint x: 544, endPoint y: 249, distance: 340.7
click at [544, 275] on p "Raglan Food Co – Dulce de Leche Caramel Coconut Yoghurt" at bounding box center [543, 286] width 683 height 22
copy p "Raglan Food Co – Dulce de Leche Caramel Coconut Yoghurt"
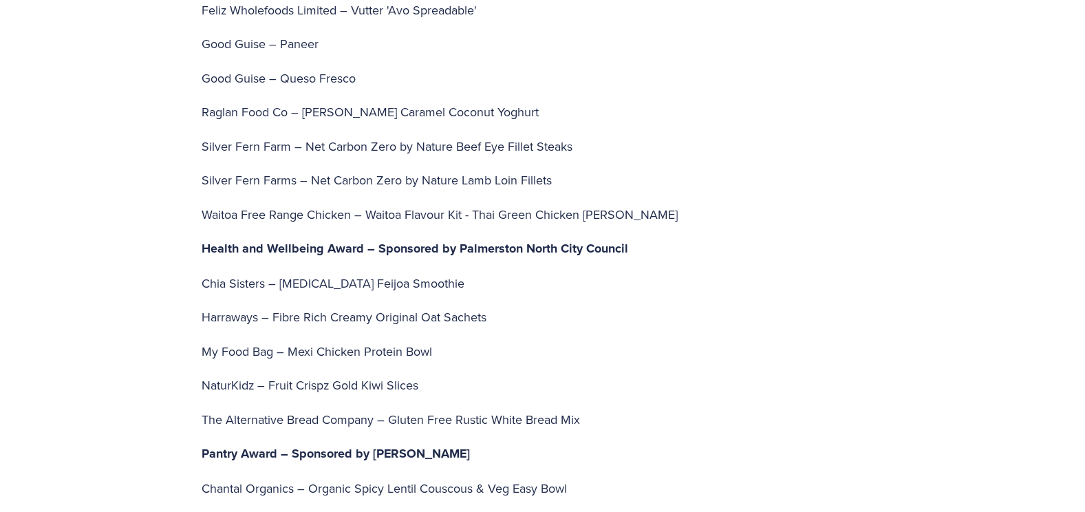
scroll to position [3578, 0]
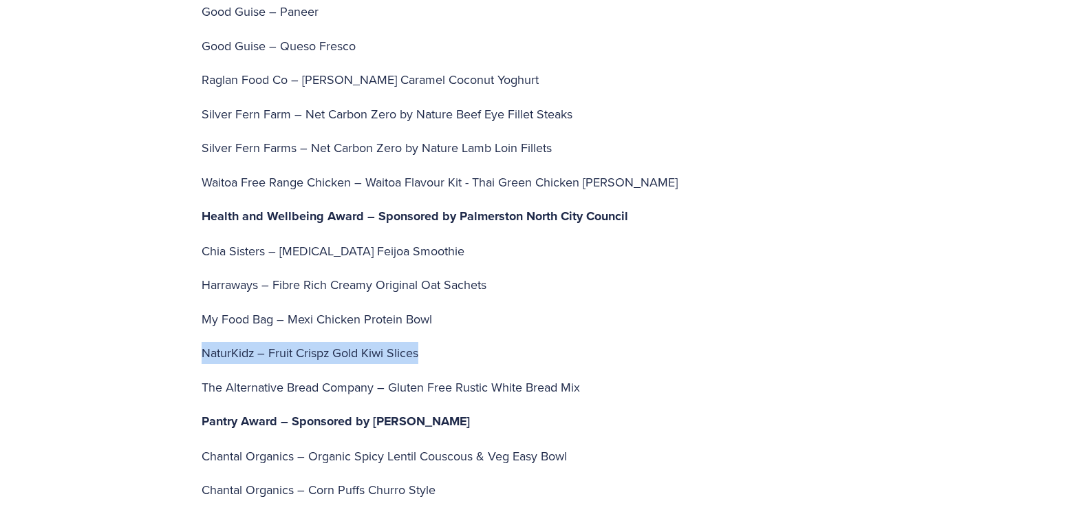
drag, startPoint x: 202, startPoint y: 308, endPoint x: 469, endPoint y: 307, distance: 267.0
click at [469, 342] on p "NaturKidz – Fruit Crispz Gold Kiwi Slices" at bounding box center [543, 353] width 683 height 22
copy p "NaturKidz – Fruit Crispz Gold Kiwi Slices"
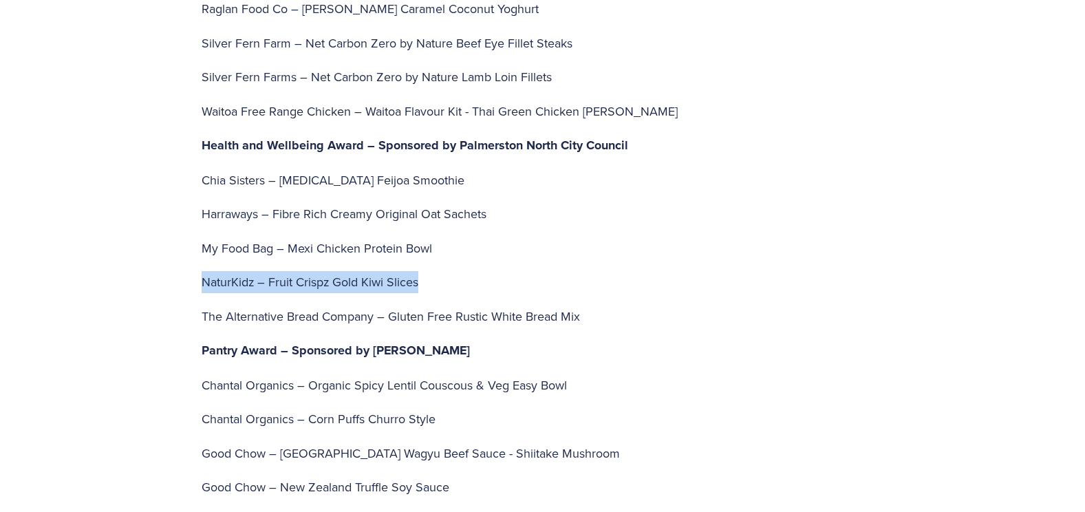
scroll to position [3716, 0]
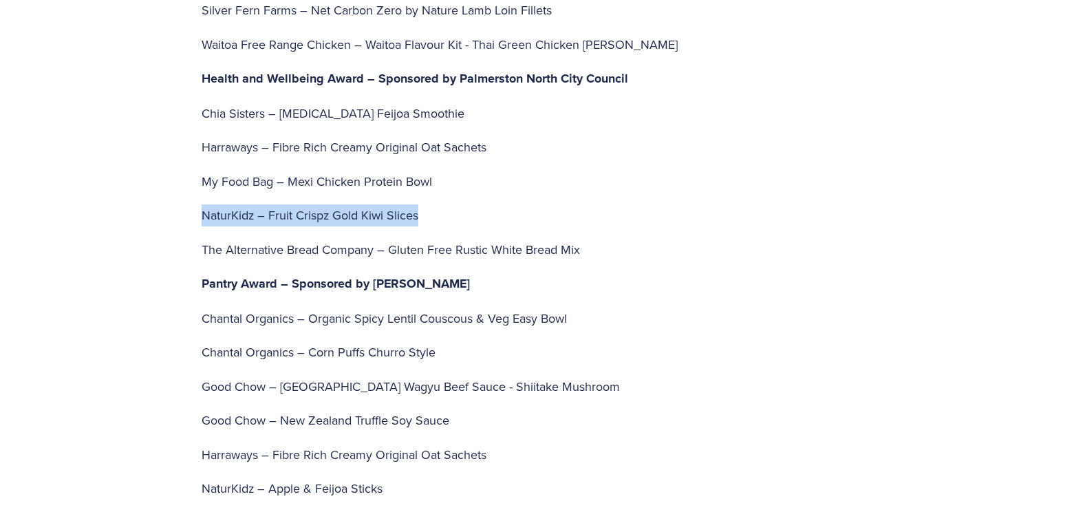
drag, startPoint x: 202, startPoint y: 204, endPoint x: 680, endPoint y: 191, distance: 478.4
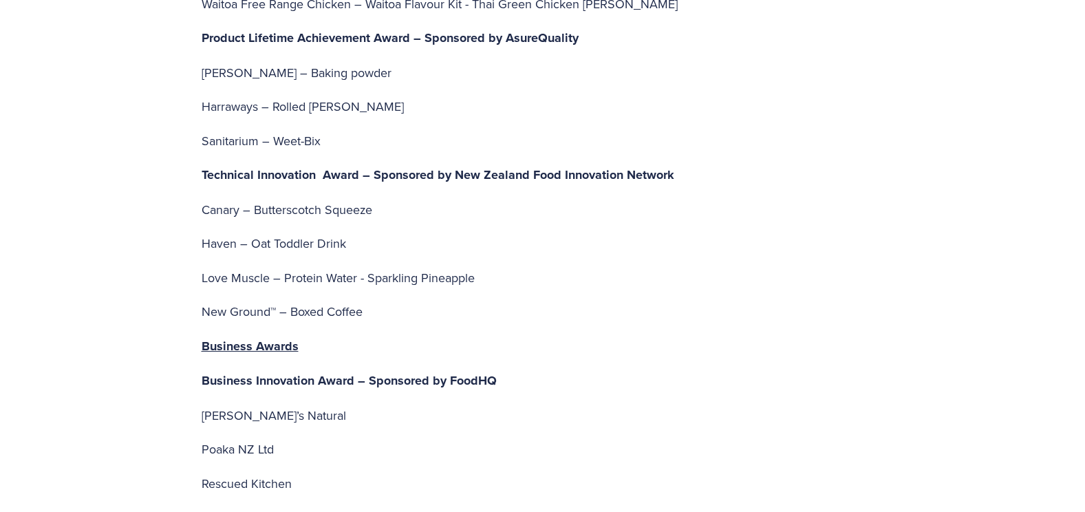
scroll to position [4611, 0]
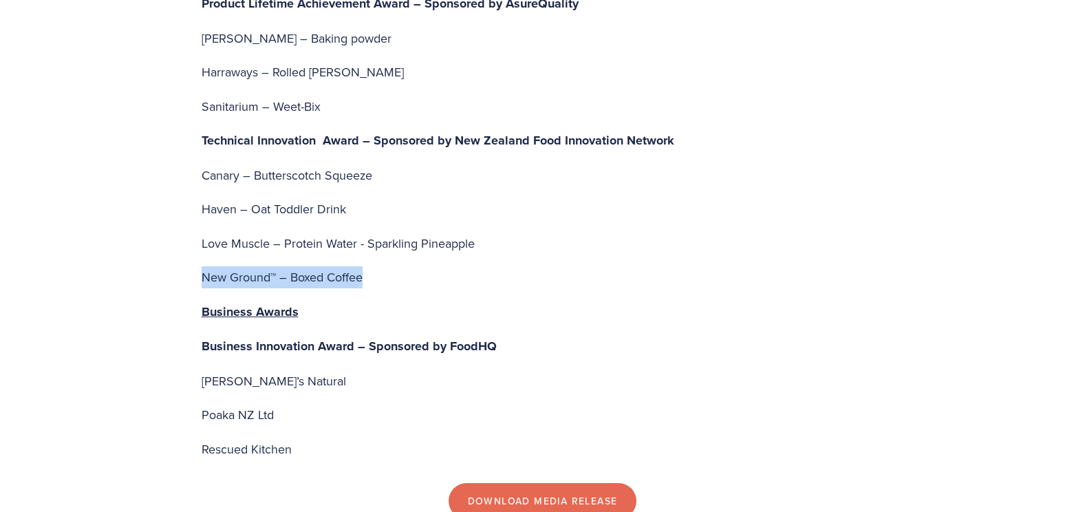
drag, startPoint x: 202, startPoint y: 232, endPoint x: 489, endPoint y: 240, distance: 287.8
click at [489, 266] on p "New Ground™ – Boxed Coffee" at bounding box center [543, 277] width 683 height 22
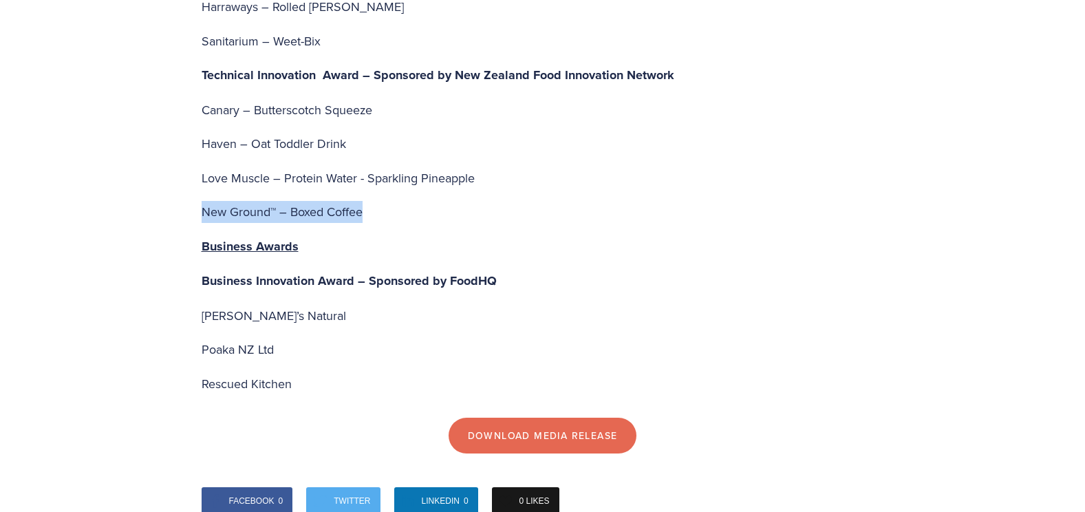
scroll to position [4679, 0]
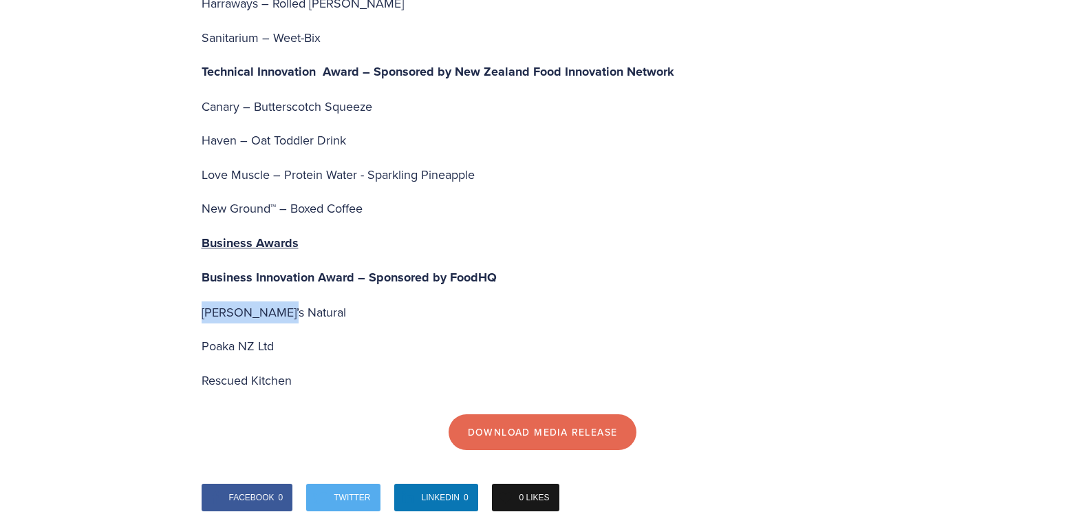
drag, startPoint x: 203, startPoint y: 266, endPoint x: 317, endPoint y: 264, distance: 113.6
click at [317, 301] on p "Pete’s Natural" at bounding box center [543, 312] width 683 height 22
